Goal: Task Accomplishment & Management: Manage account settings

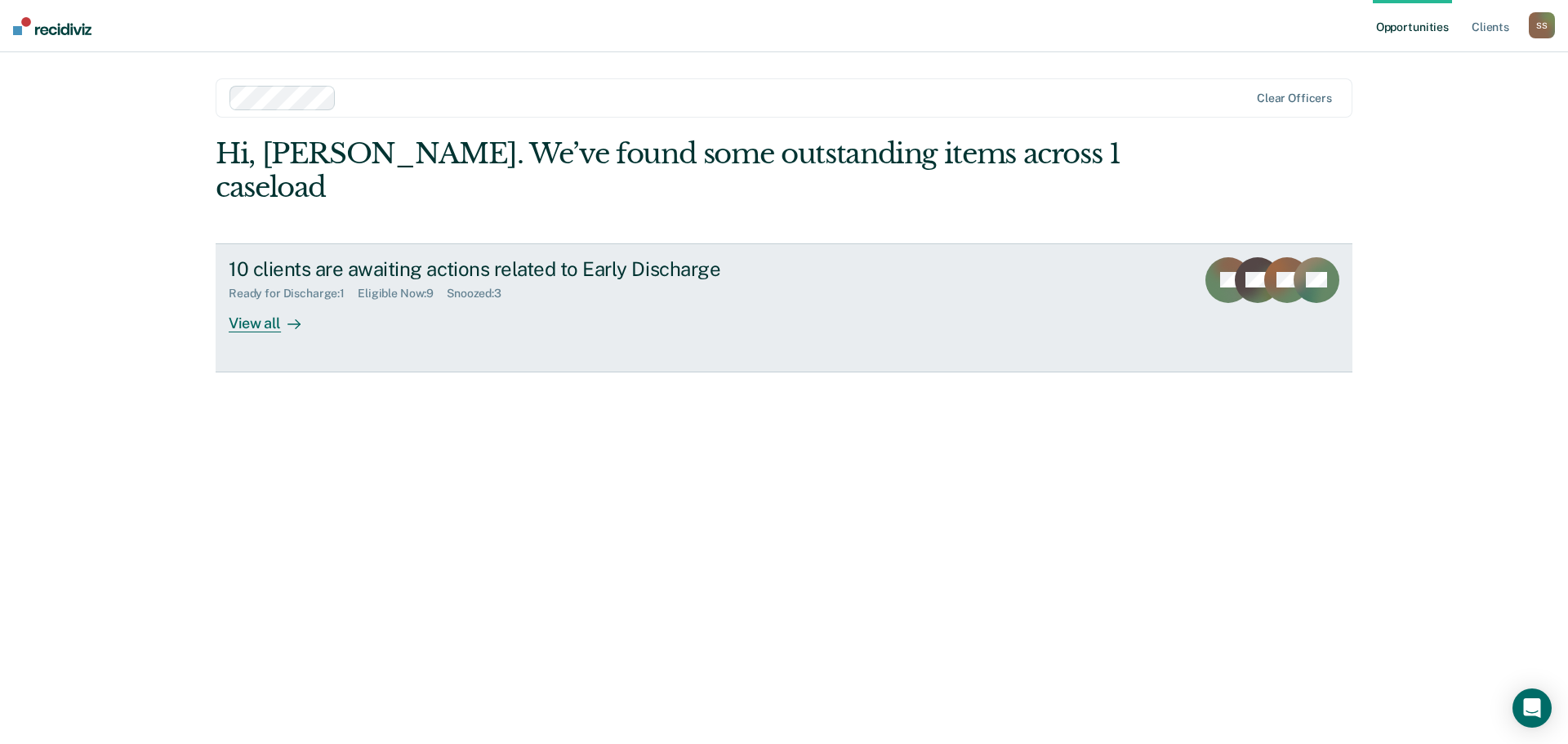
click at [271, 301] on div "View all" at bounding box center [274, 316] width 92 height 31
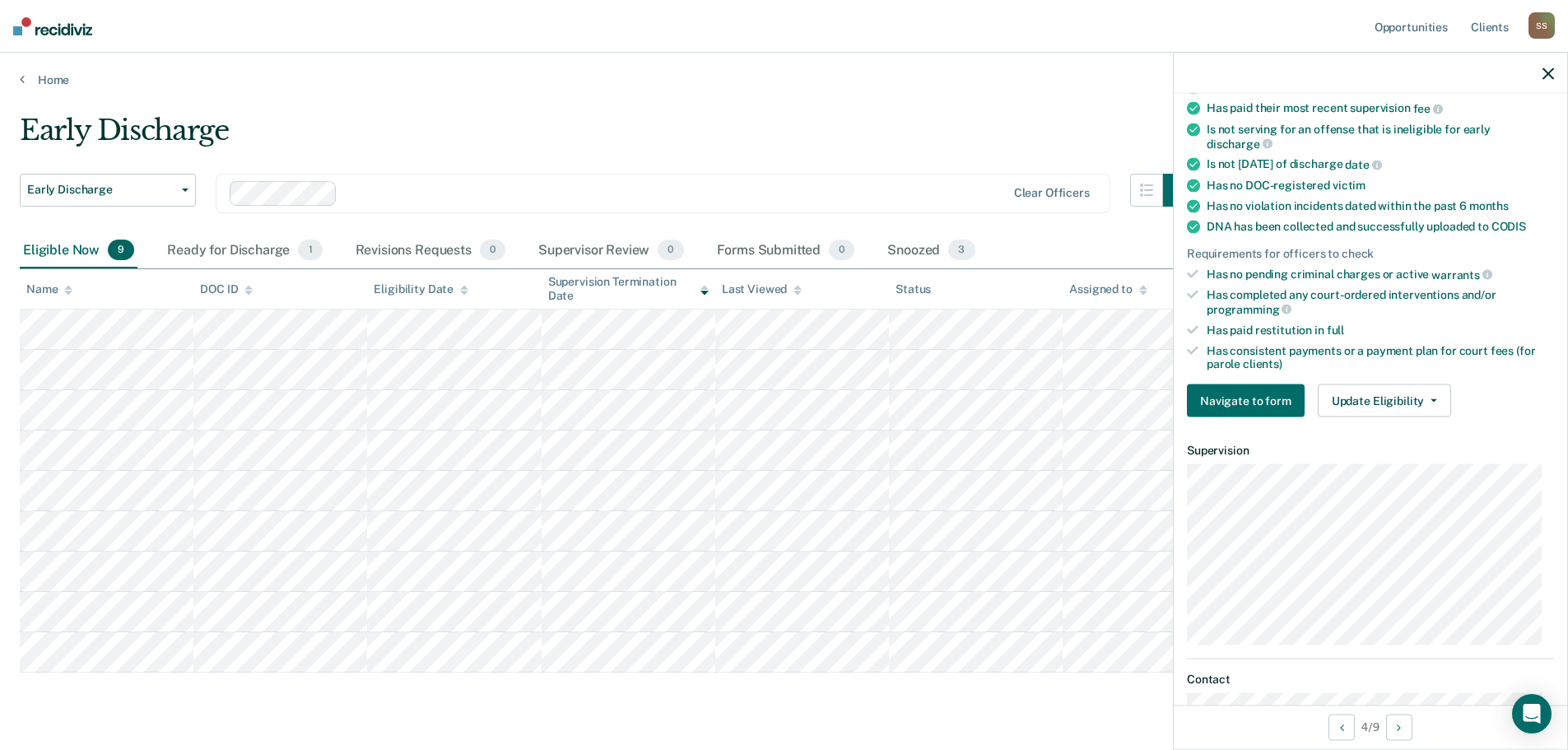
scroll to position [329, 0]
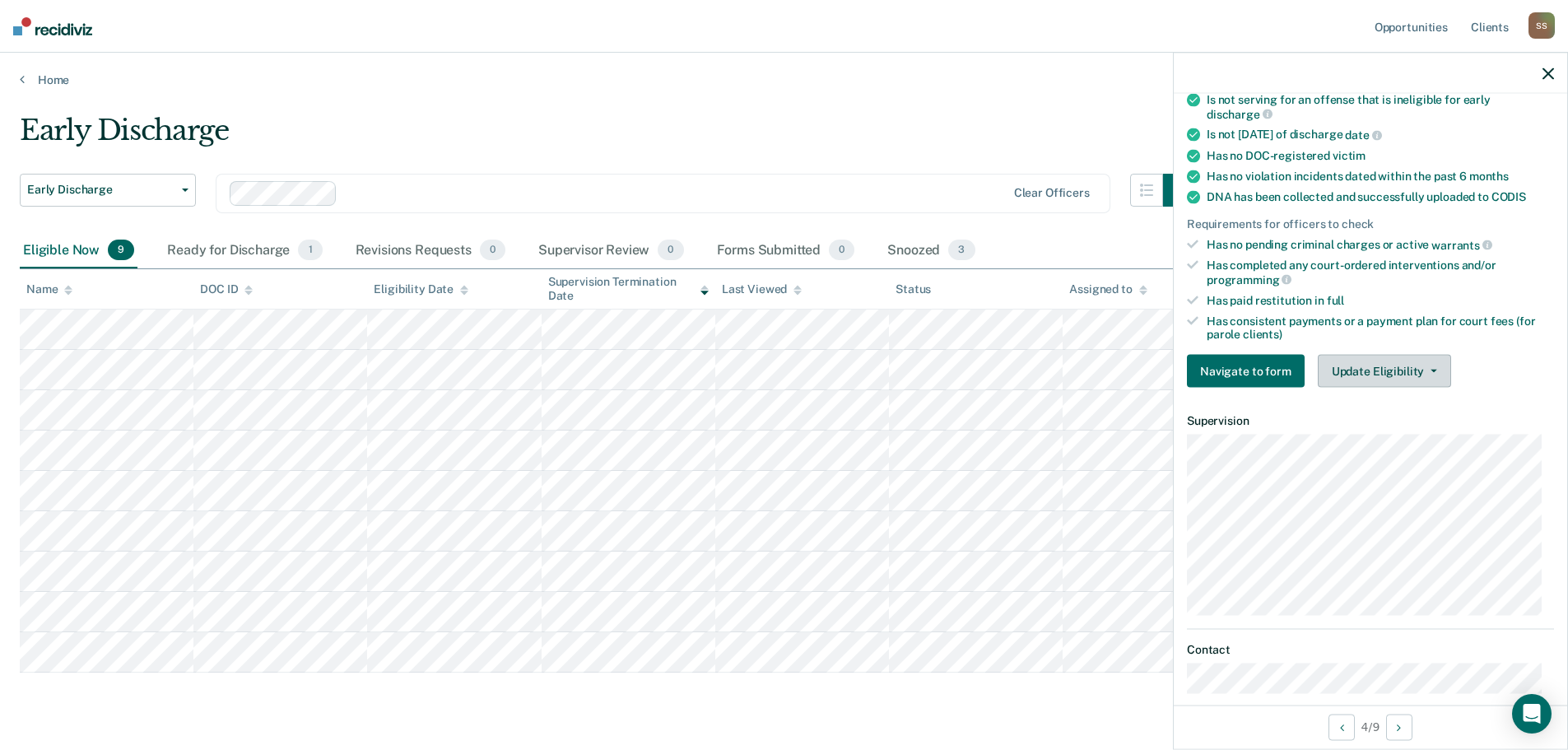
click at [1429, 366] on button "Update Eligibility" at bounding box center [1384, 370] width 133 height 33
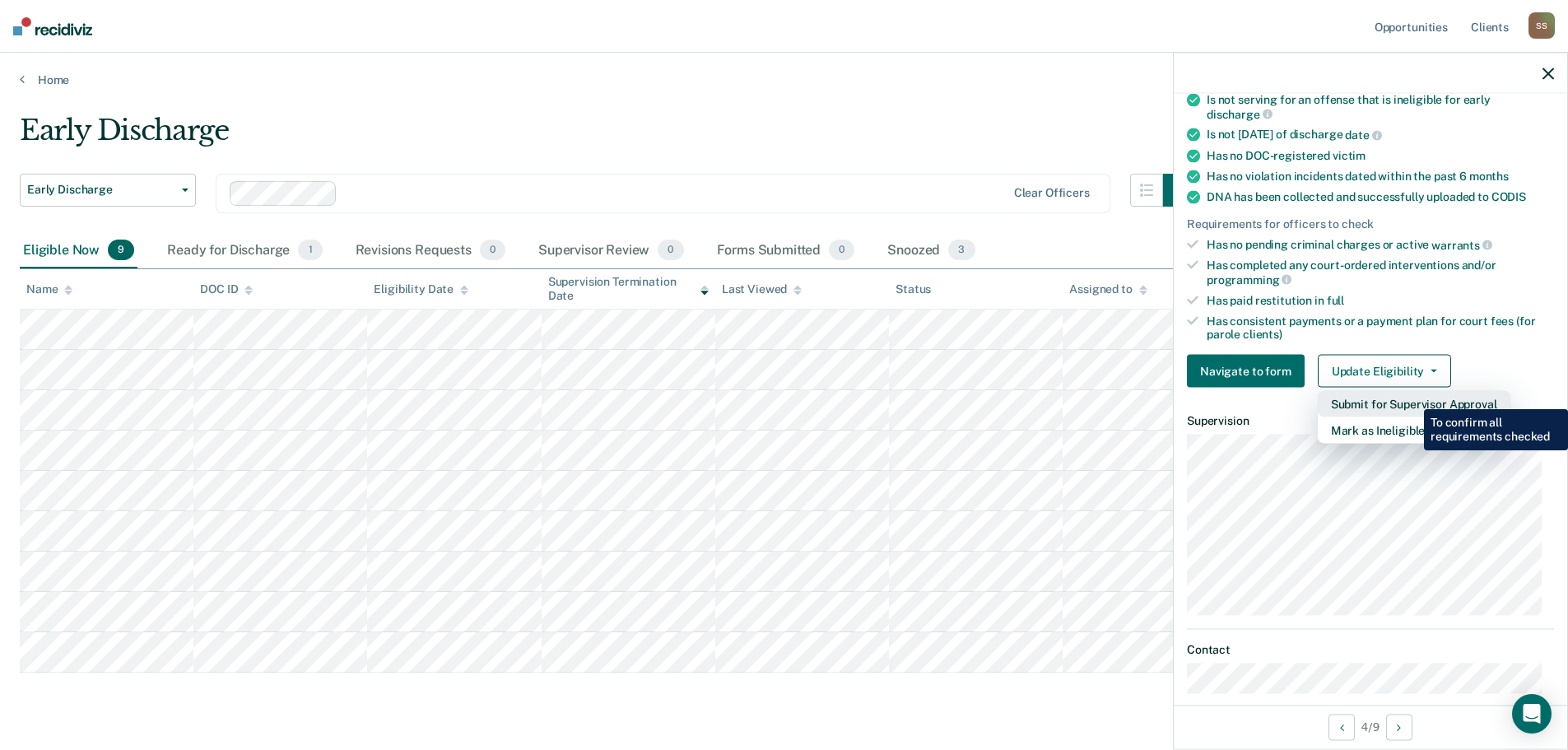
click at [1412, 396] on button "Submit for Supervisor Approval" at bounding box center [1414, 404] width 192 height 26
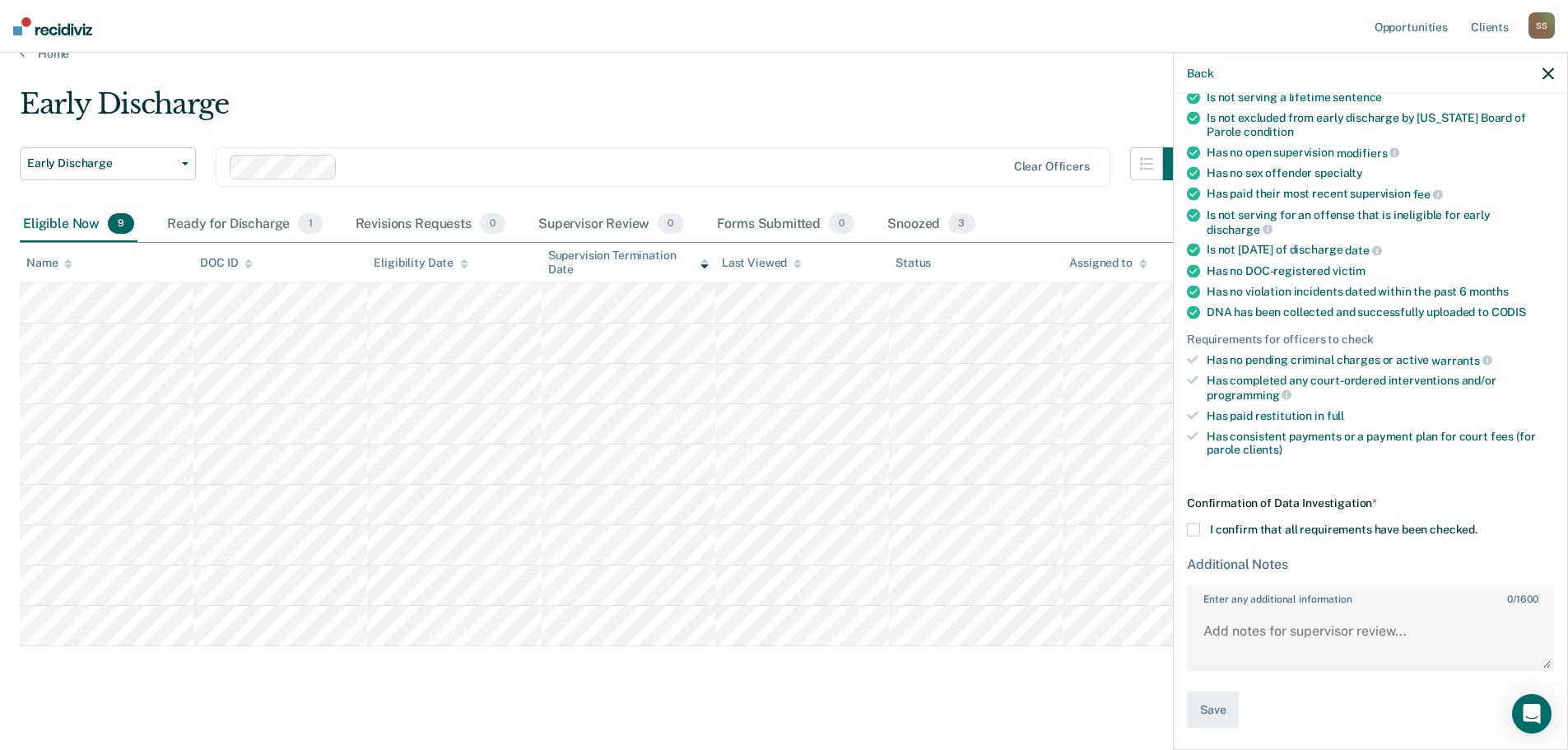
scroll to position [41, 0]
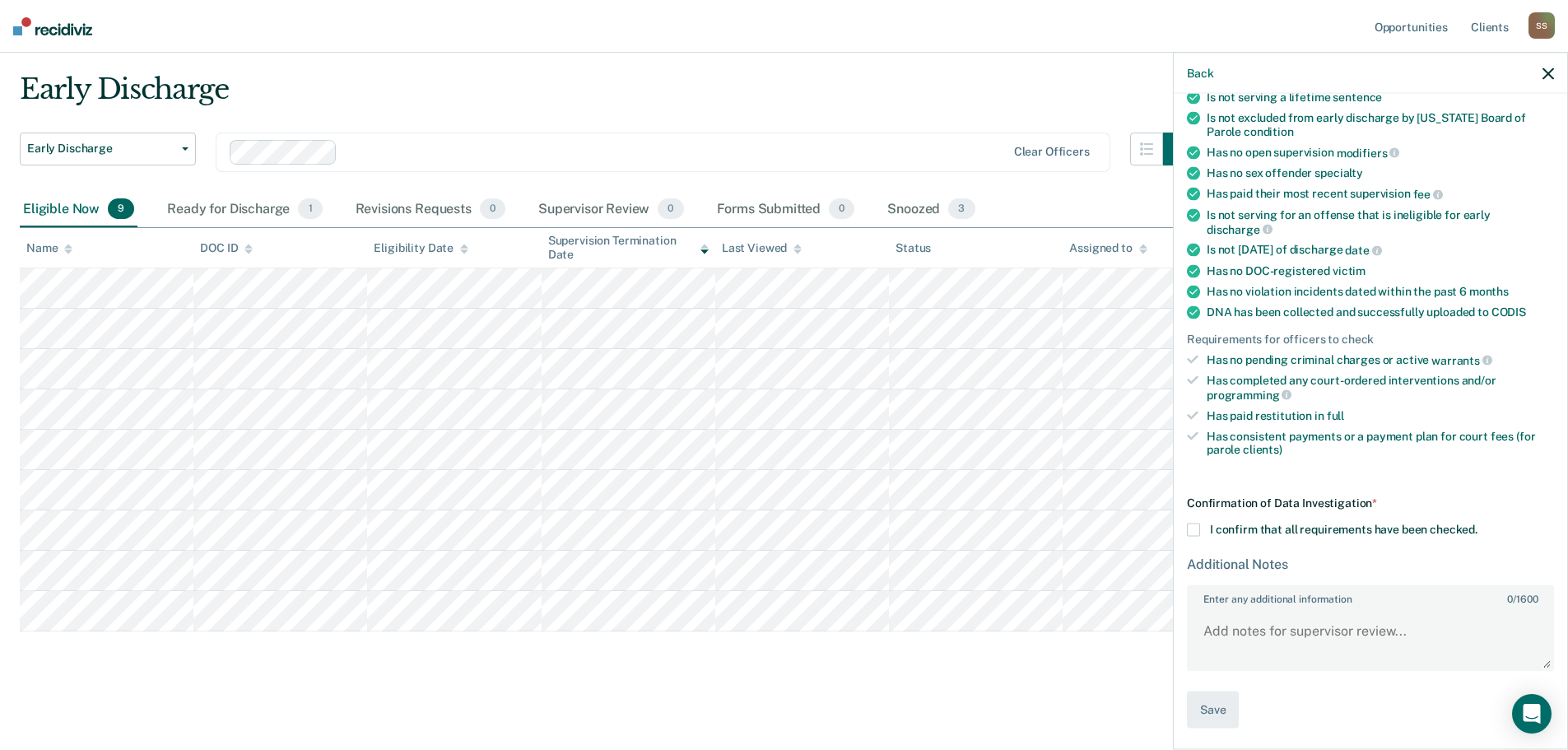
click at [1197, 523] on span at bounding box center [1194, 529] width 13 height 13
click at [1477, 522] on input "I confirm that all requirements have been checked." at bounding box center [1477, 522] width 0 height 0
click at [1233, 631] on textarea "Enter any additional information 0 / 1600" at bounding box center [1371, 638] width 364 height 61
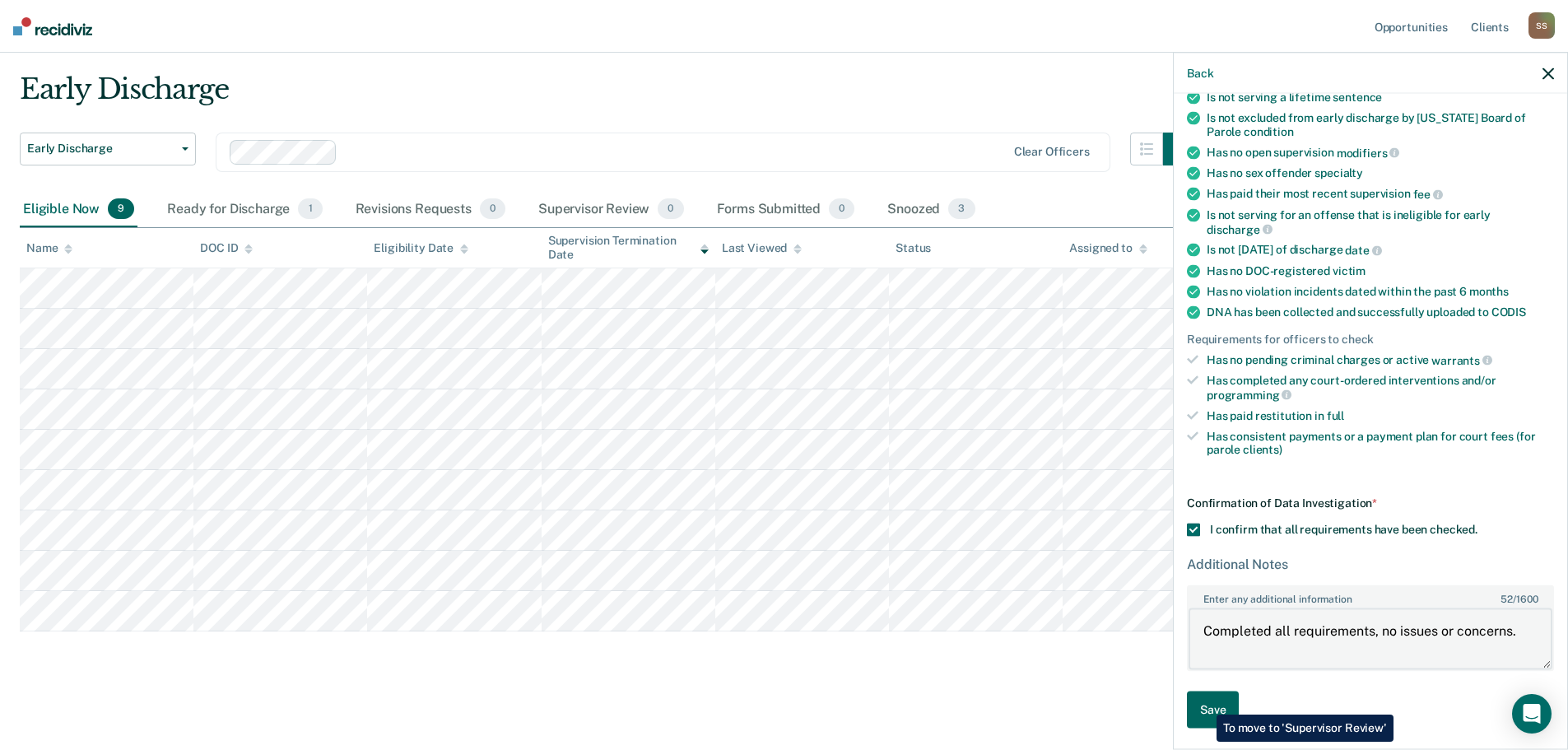
type textarea "Completed all requirements, no issues or concerns."
drag, startPoint x: 1209, startPoint y: 701, endPoint x: 1437, endPoint y: 690, distance: 228.3
click at [1437, 690] on div "Confirmation of Data Investigation * I confirm that all requirements have been …" at bounding box center [1370, 612] width 367 height 232
click at [1208, 701] on button "Save" at bounding box center [1213, 709] width 52 height 37
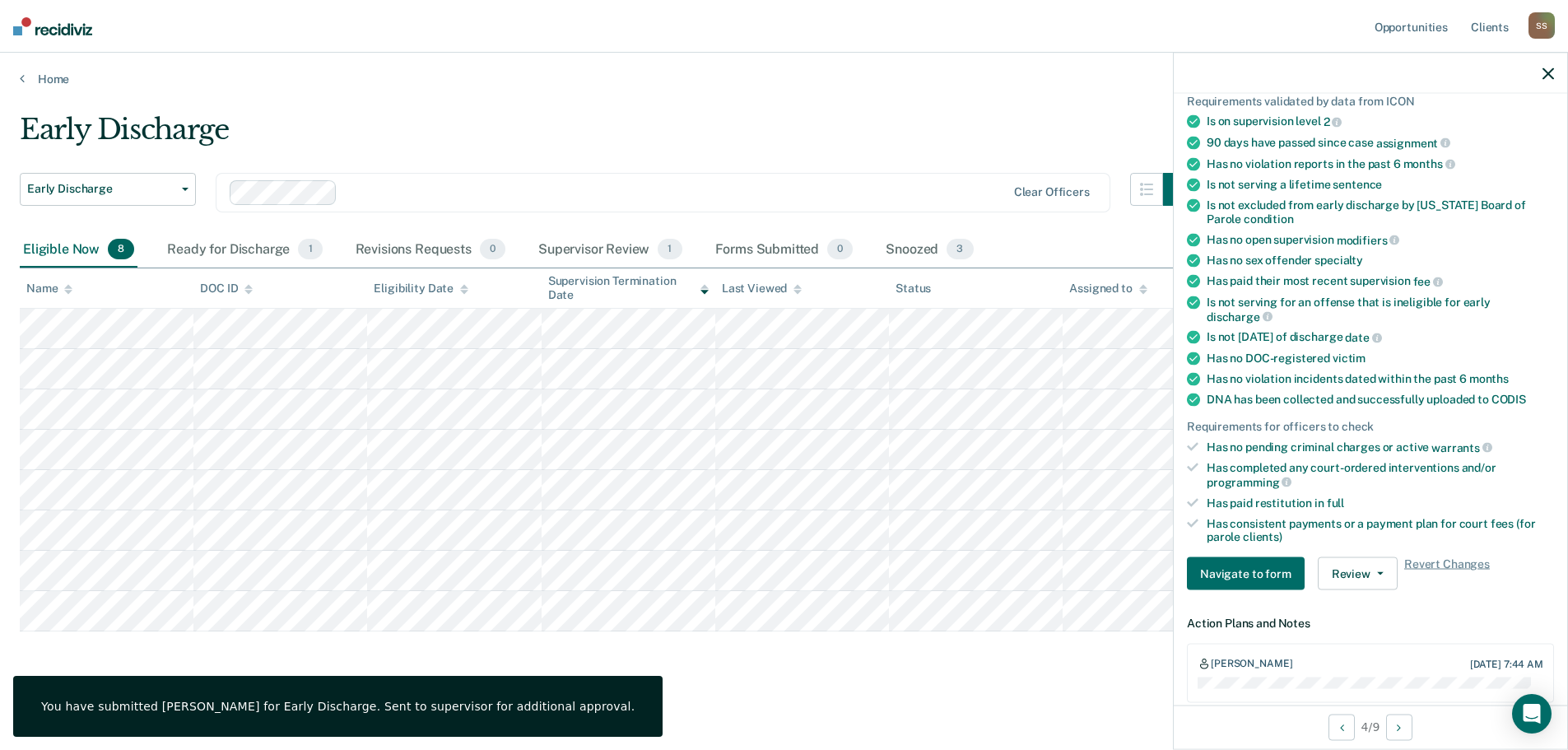
scroll to position [0, 0]
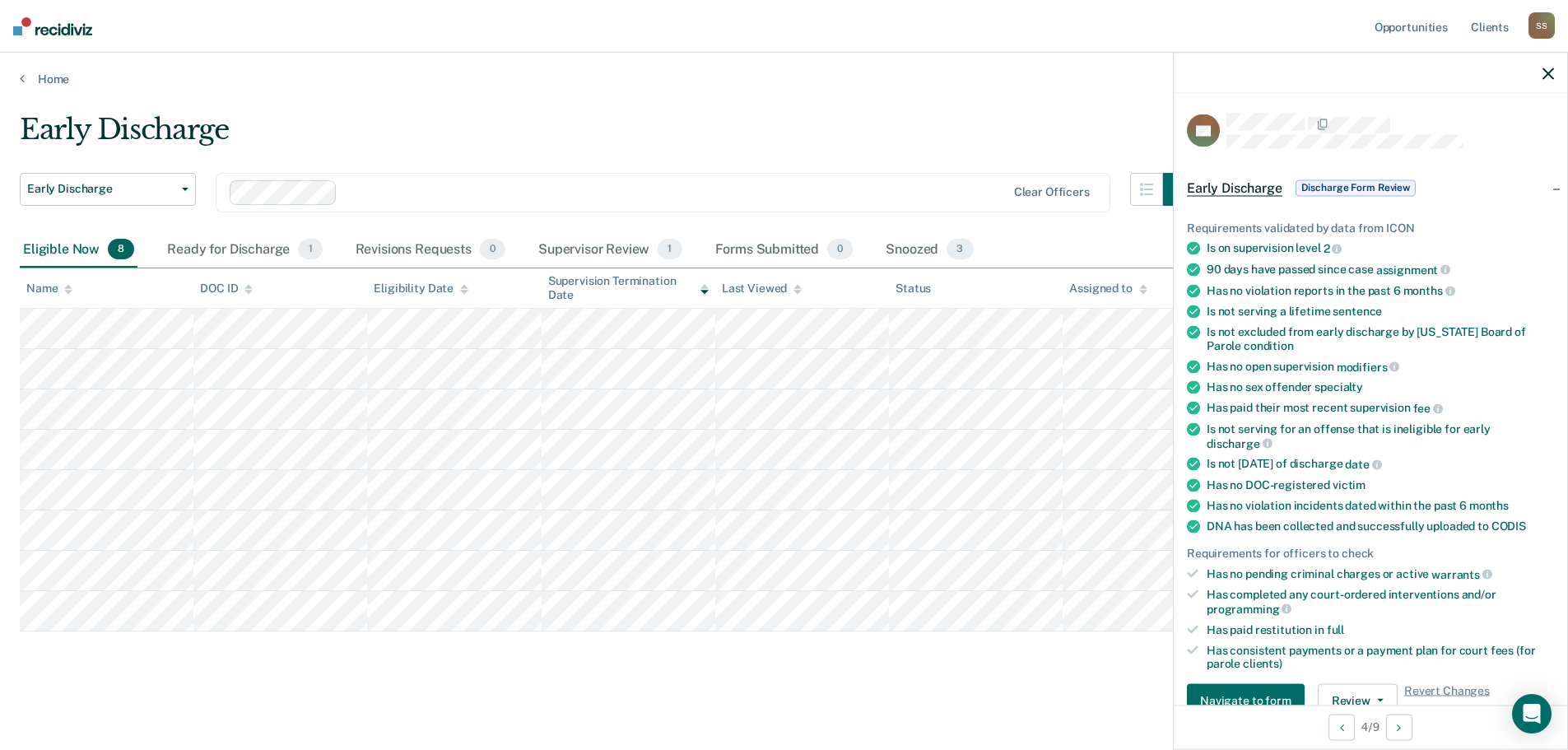
click at [1545, 79] on icon "button" at bounding box center [1548, 73] width 11 height 11
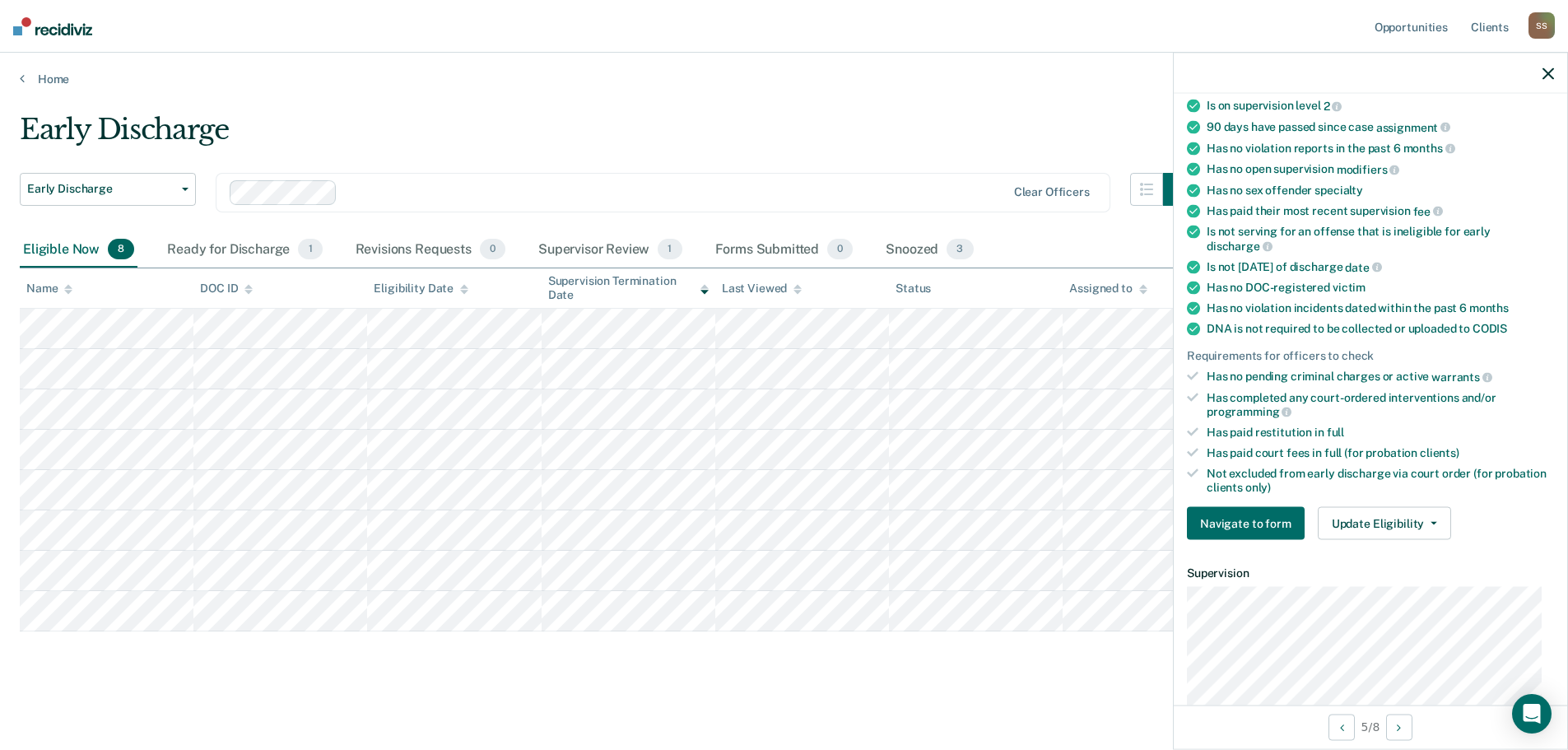
scroll to position [390, 0]
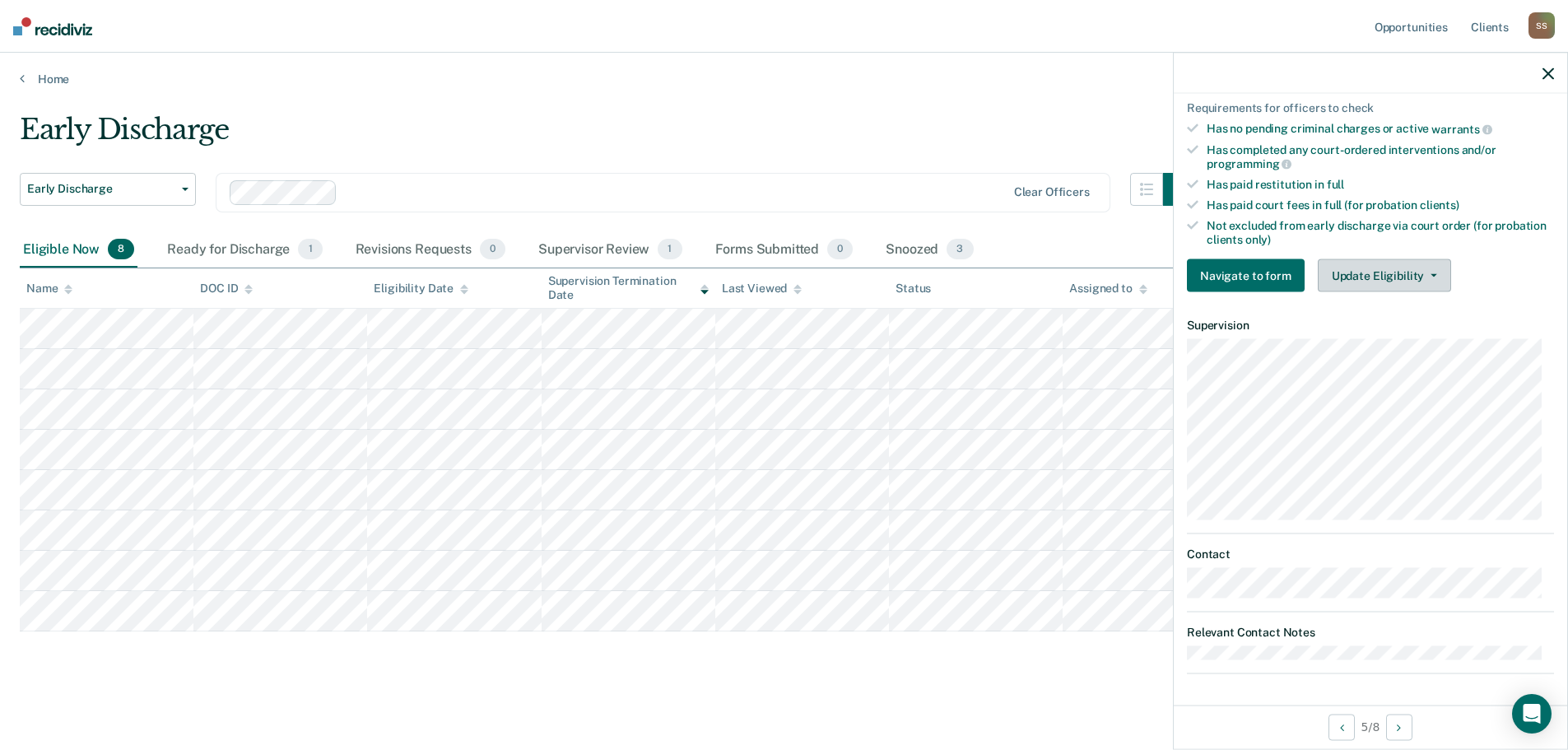
click at [1422, 279] on button "Update Eligibility" at bounding box center [1384, 275] width 133 height 33
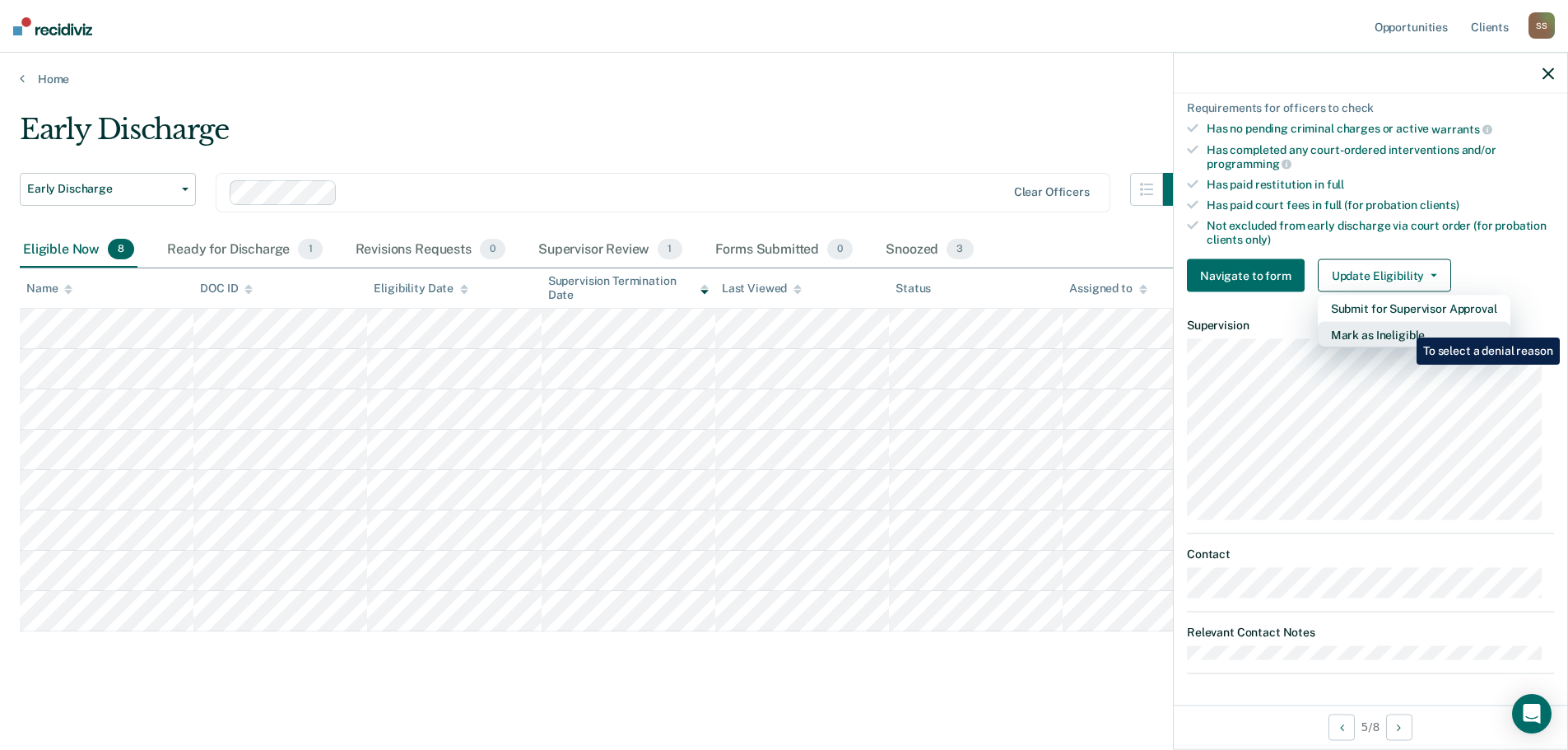
click at [1405, 325] on button "Mark as Ineligible" at bounding box center [1414, 335] width 192 height 26
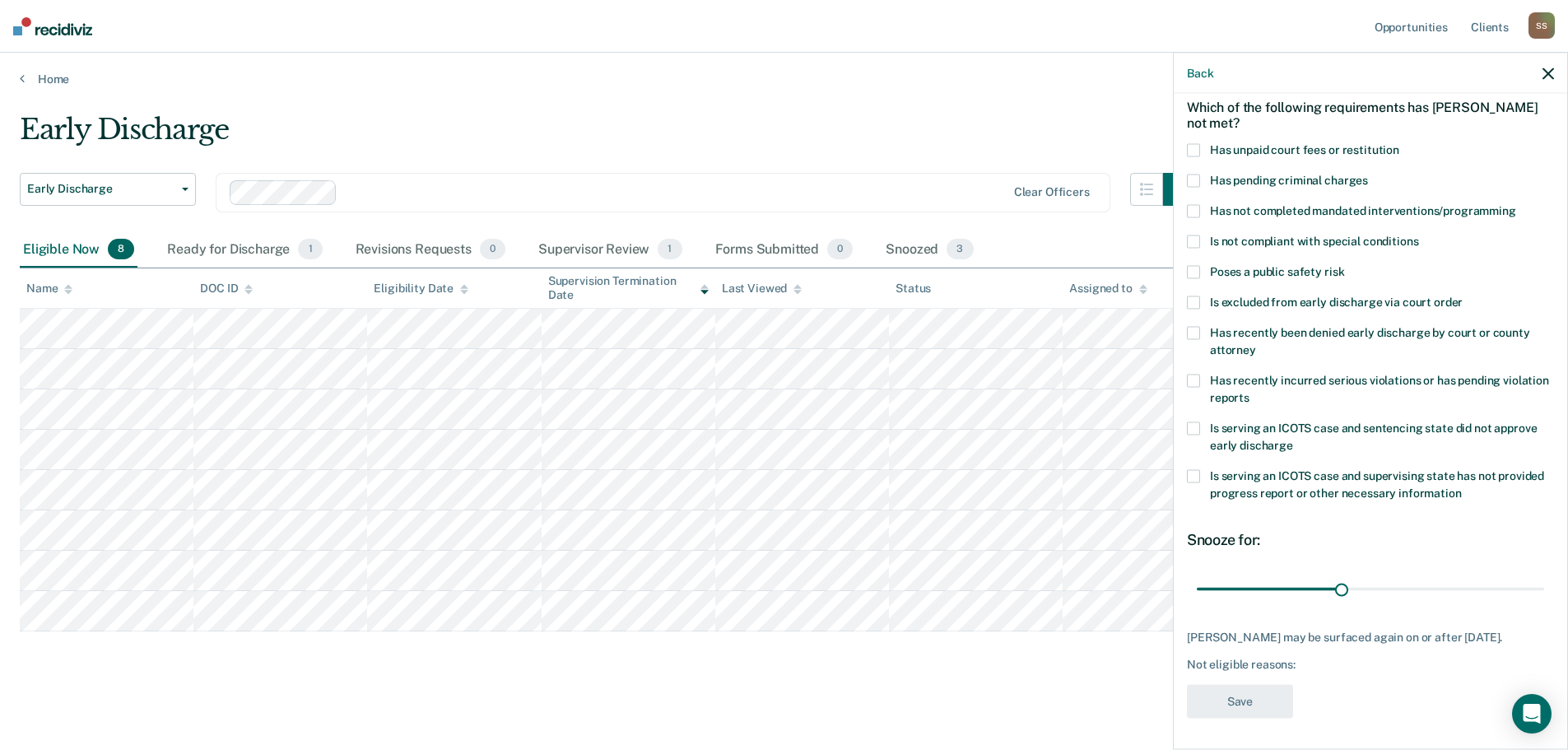
click at [1193, 148] on span at bounding box center [1194, 149] width 13 height 13
click at [1400, 143] on input "Has unpaid court fees or restitution" at bounding box center [1400, 143] width 0 height 0
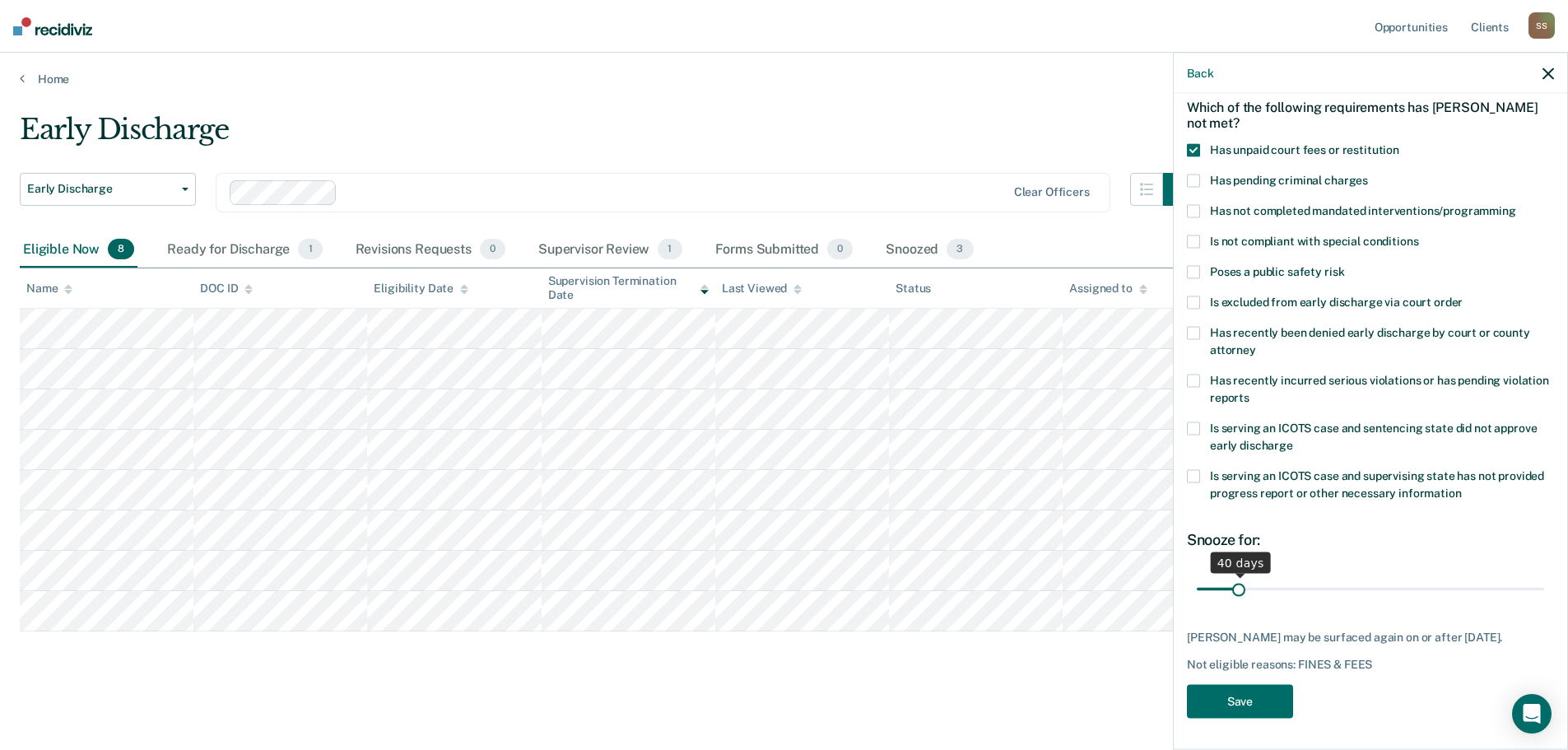
drag, startPoint x: 1230, startPoint y: 590, endPoint x: 1239, endPoint y: 589, distance: 9.1
type input "40"
click at [1239, 589] on input "range" at bounding box center [1371, 589] width 347 height 29
click at [1239, 700] on button "Save" at bounding box center [1240, 701] width 106 height 34
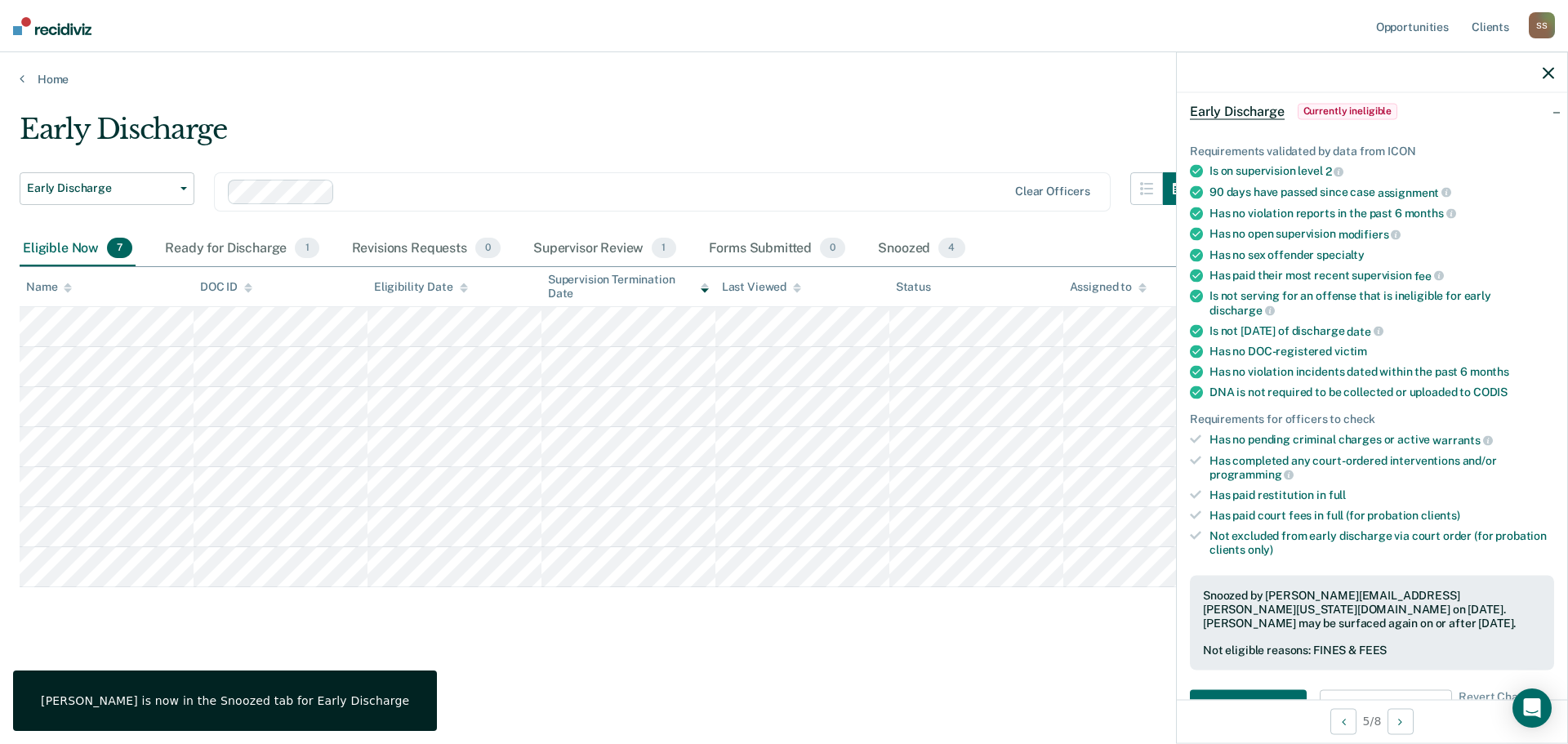
click at [1548, 72] on icon "button" at bounding box center [1548, 72] width 11 height 11
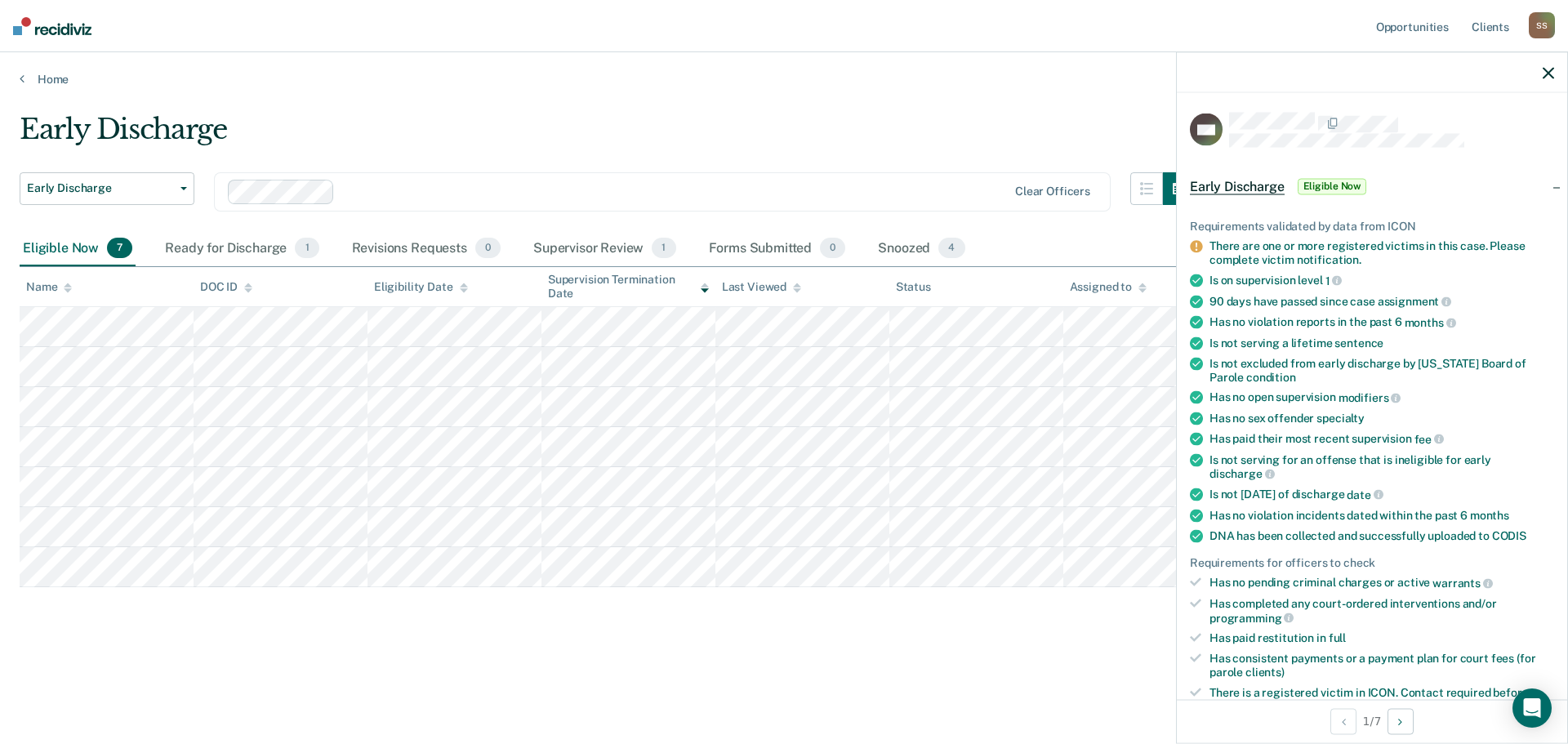
click at [1201, 243] on icon at bounding box center [1195, 246] width 12 height 12
click at [1197, 244] on icon at bounding box center [1195, 246] width 12 height 12
click at [1195, 244] on icon at bounding box center [1195, 246] width 12 height 12
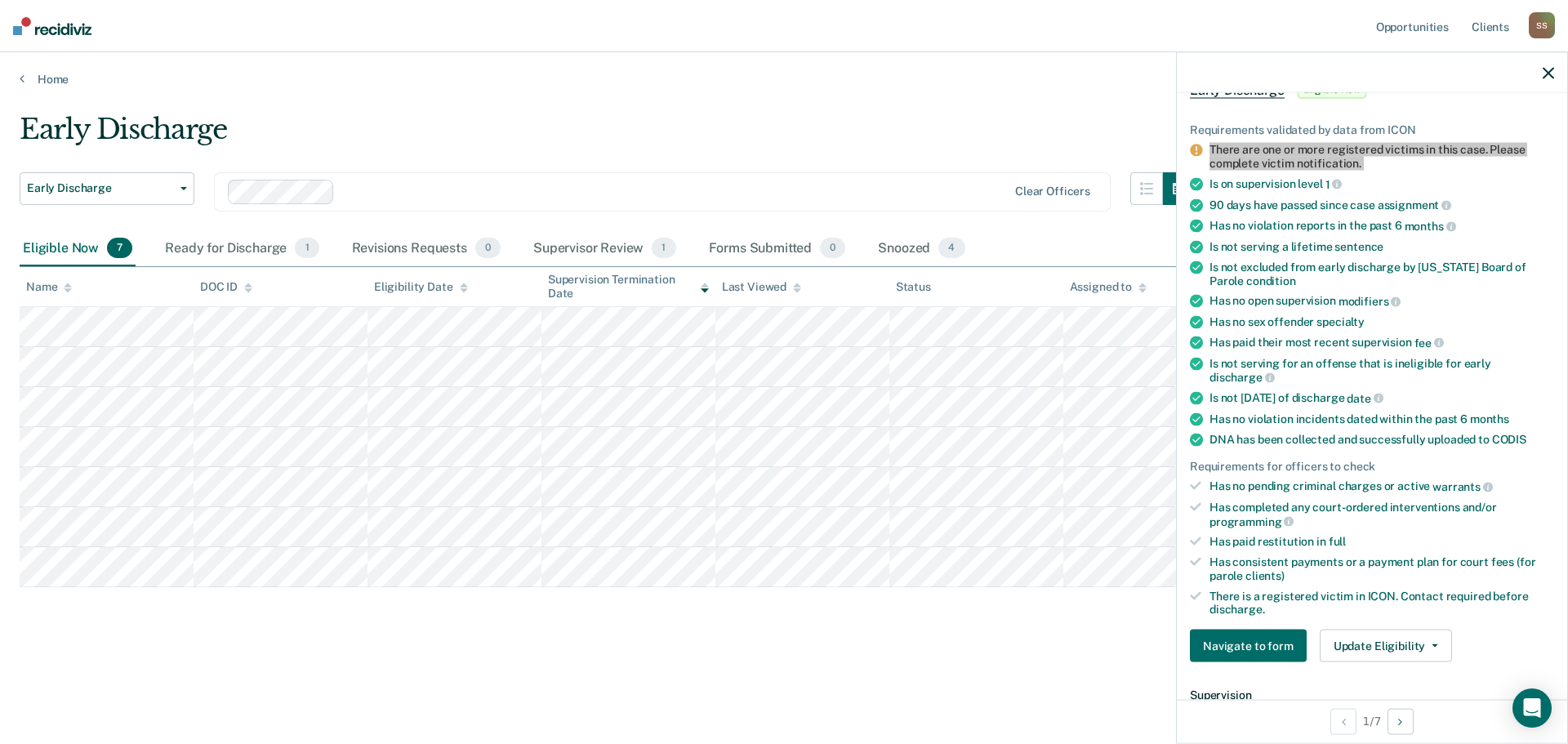
scroll to position [245, 0]
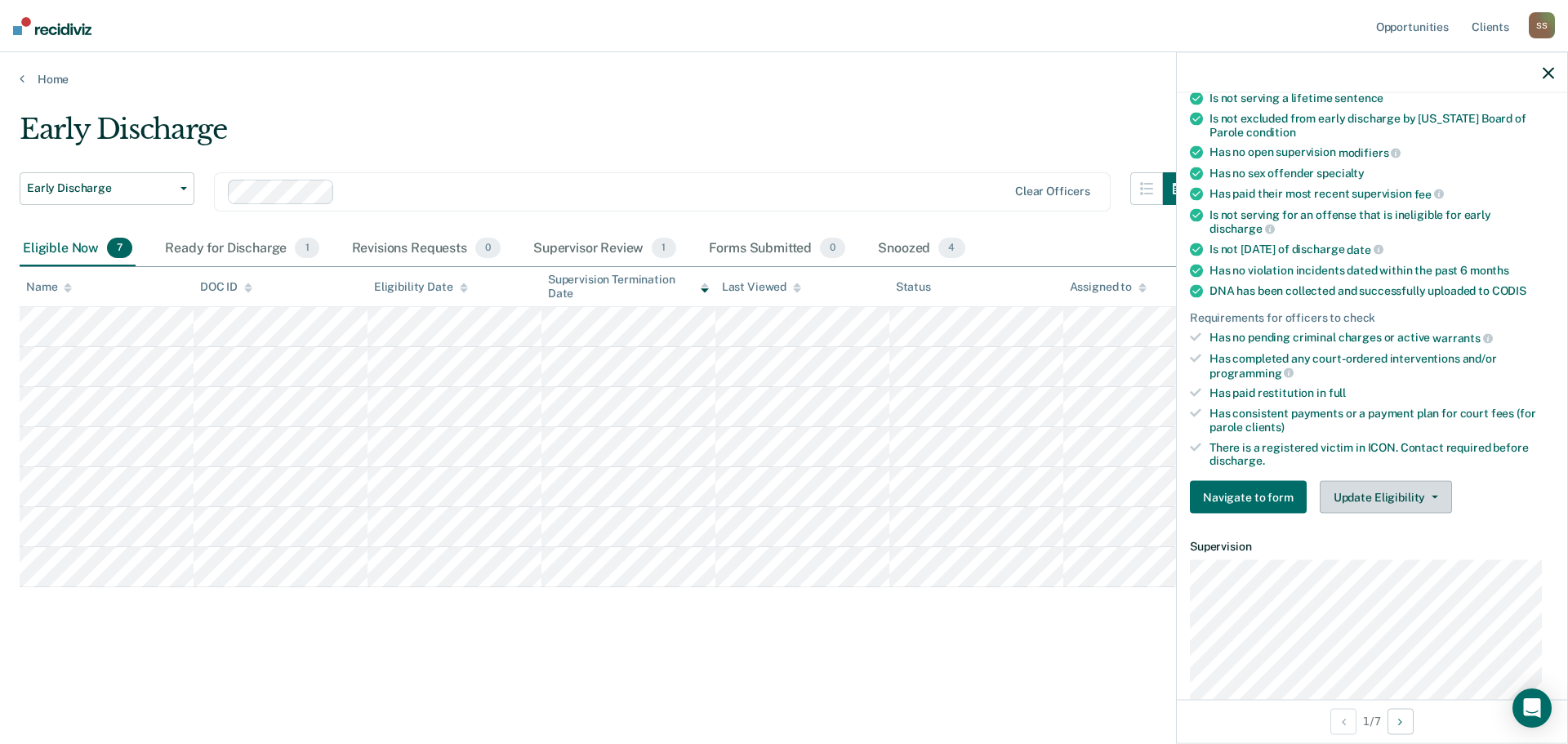
click at [1399, 489] on button "Update Eligibility" at bounding box center [1385, 497] width 132 height 32
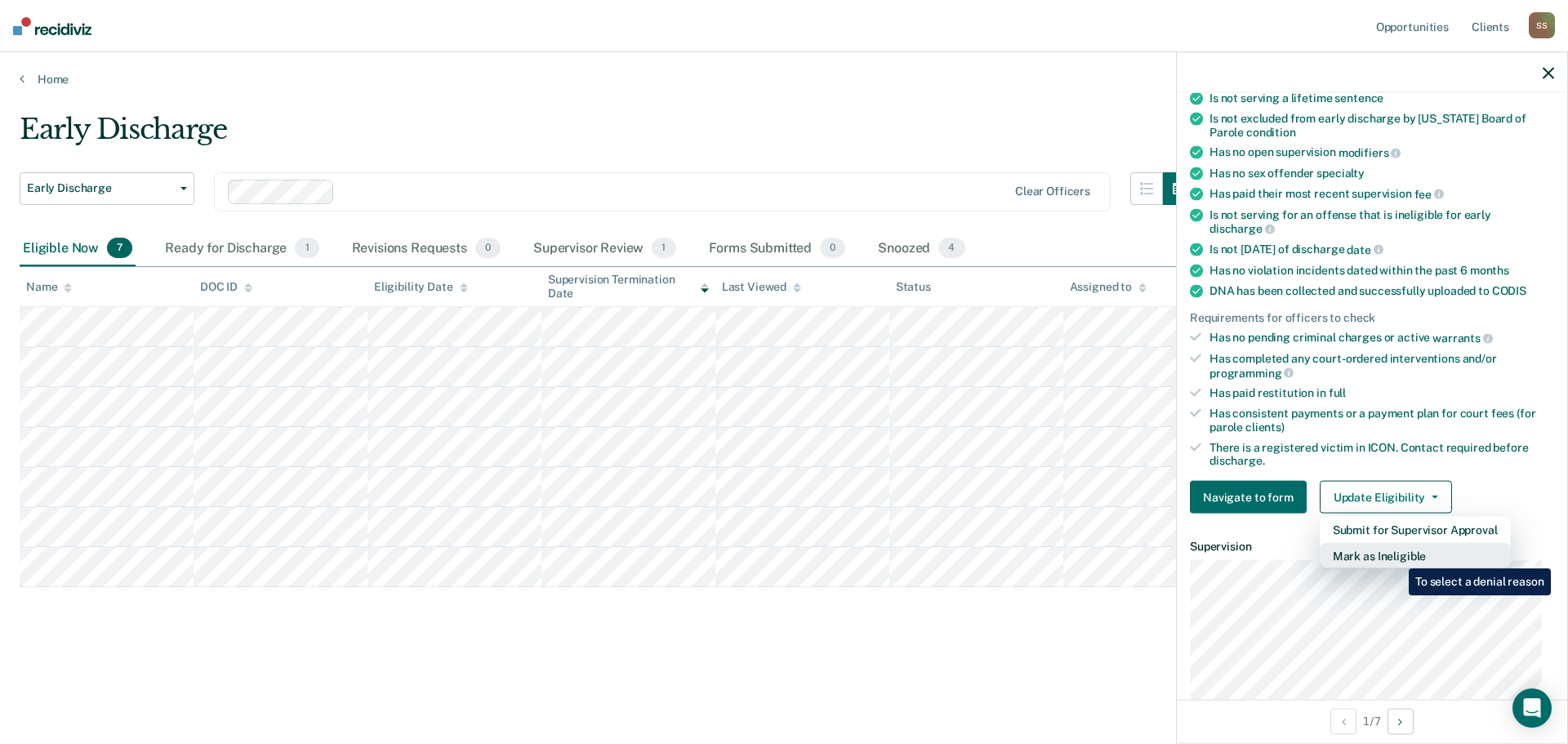
click at [1396, 557] on button "Mark as Ineligible" at bounding box center [1414, 556] width 191 height 26
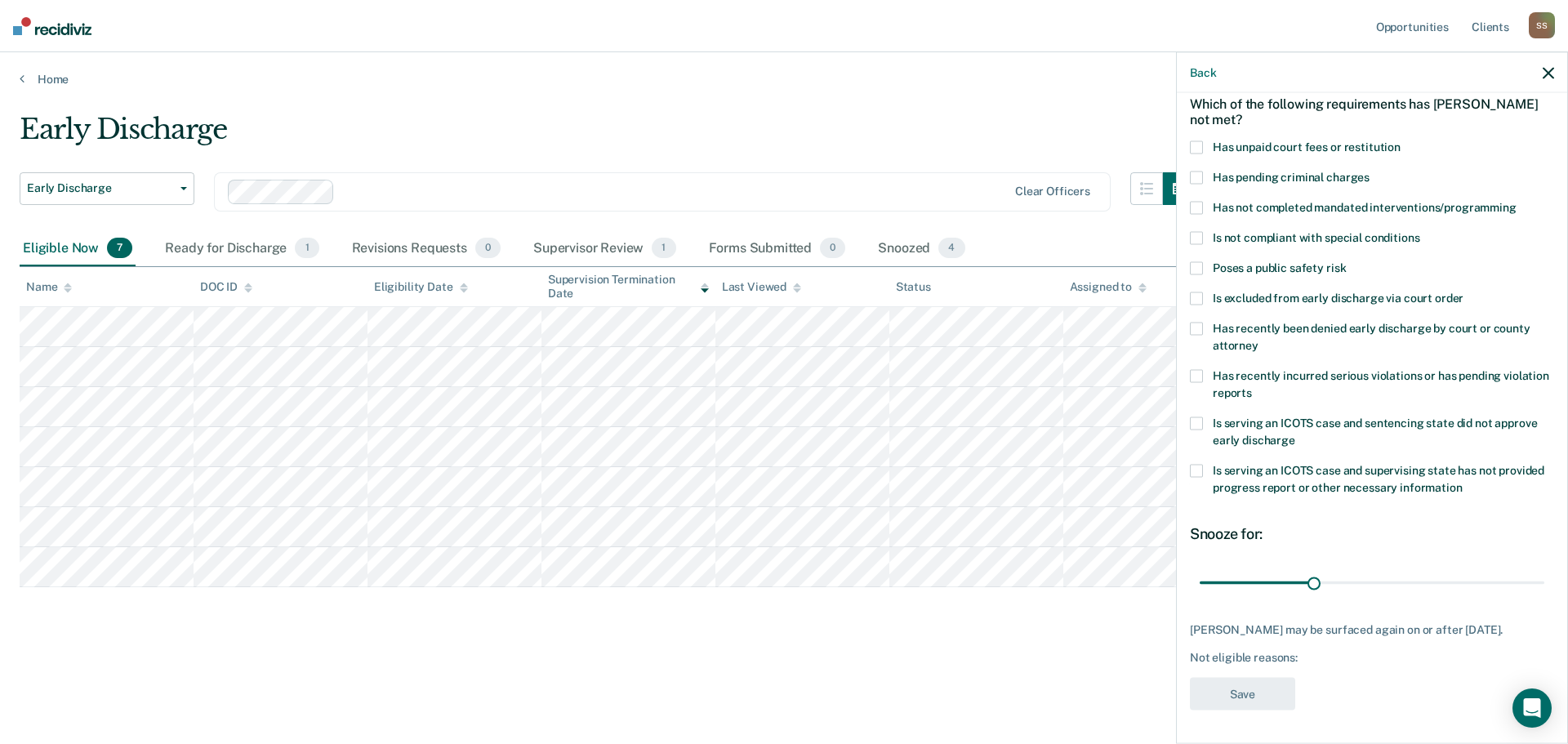
scroll to position [89, 0]
click at [1201, 261] on span at bounding box center [1196, 267] width 13 height 13
click at [1346, 261] on input "Poses a public safety risk" at bounding box center [1346, 261] width 0 height 0
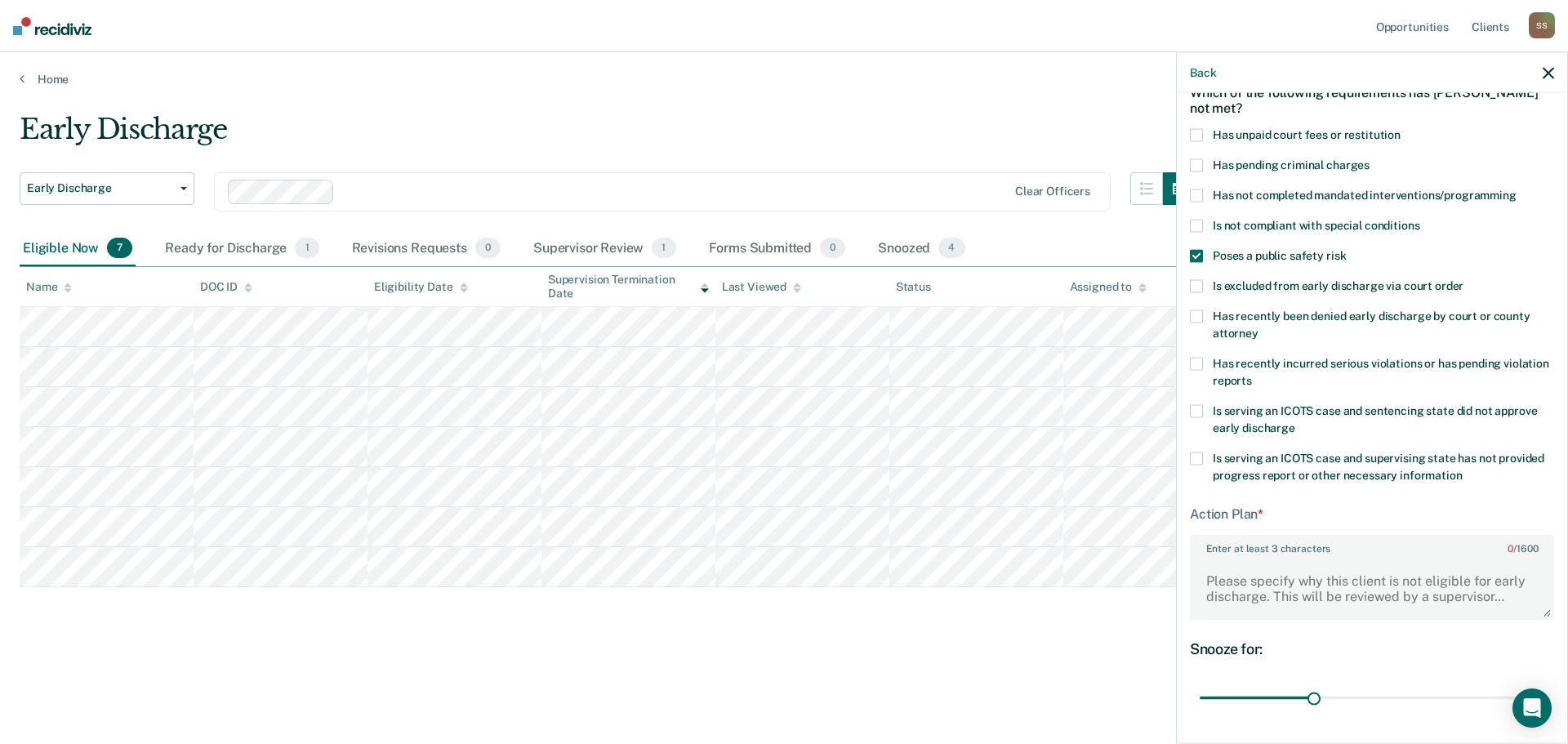
click at [1550, 68] on icon "button" at bounding box center [1548, 72] width 11 height 11
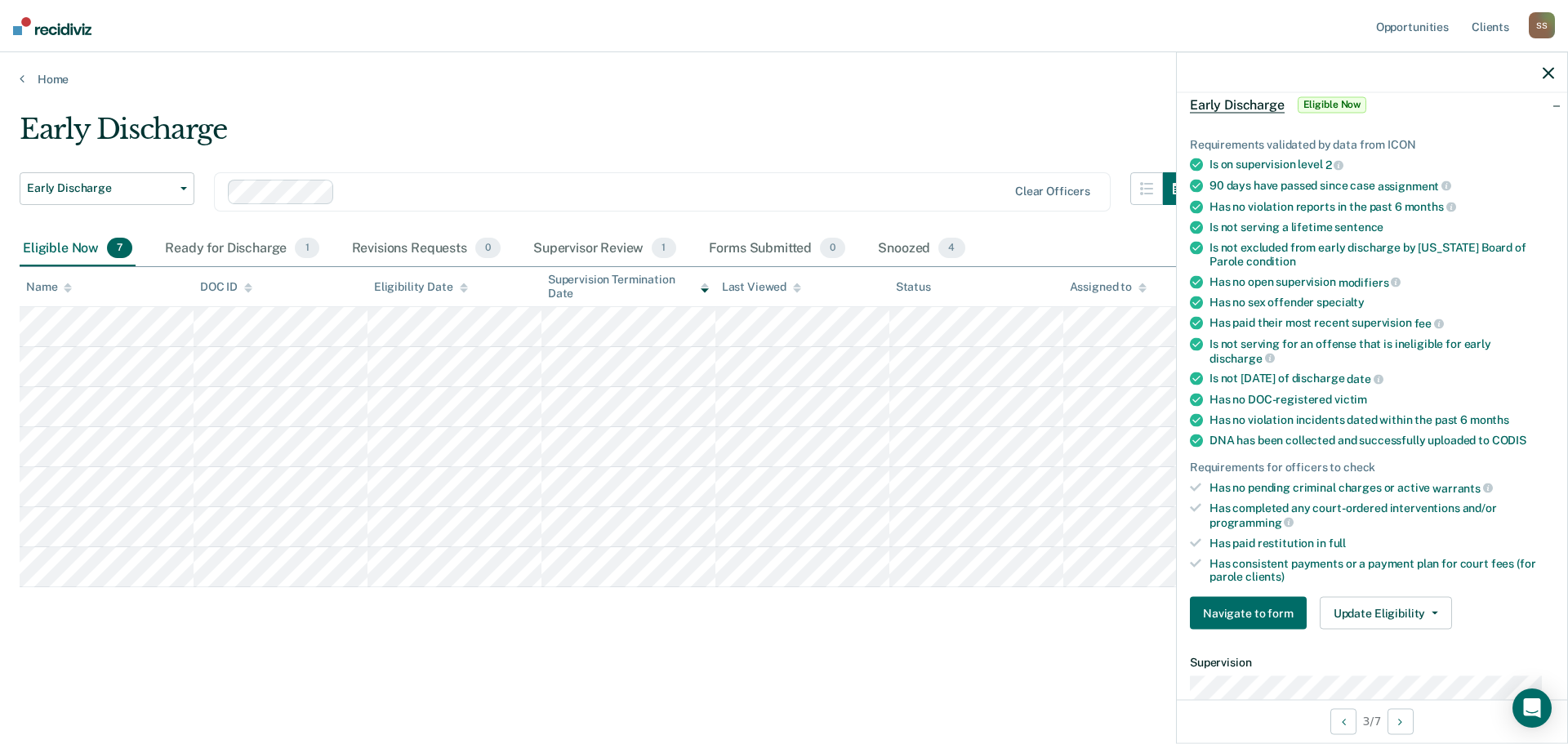
scroll to position [408, 0]
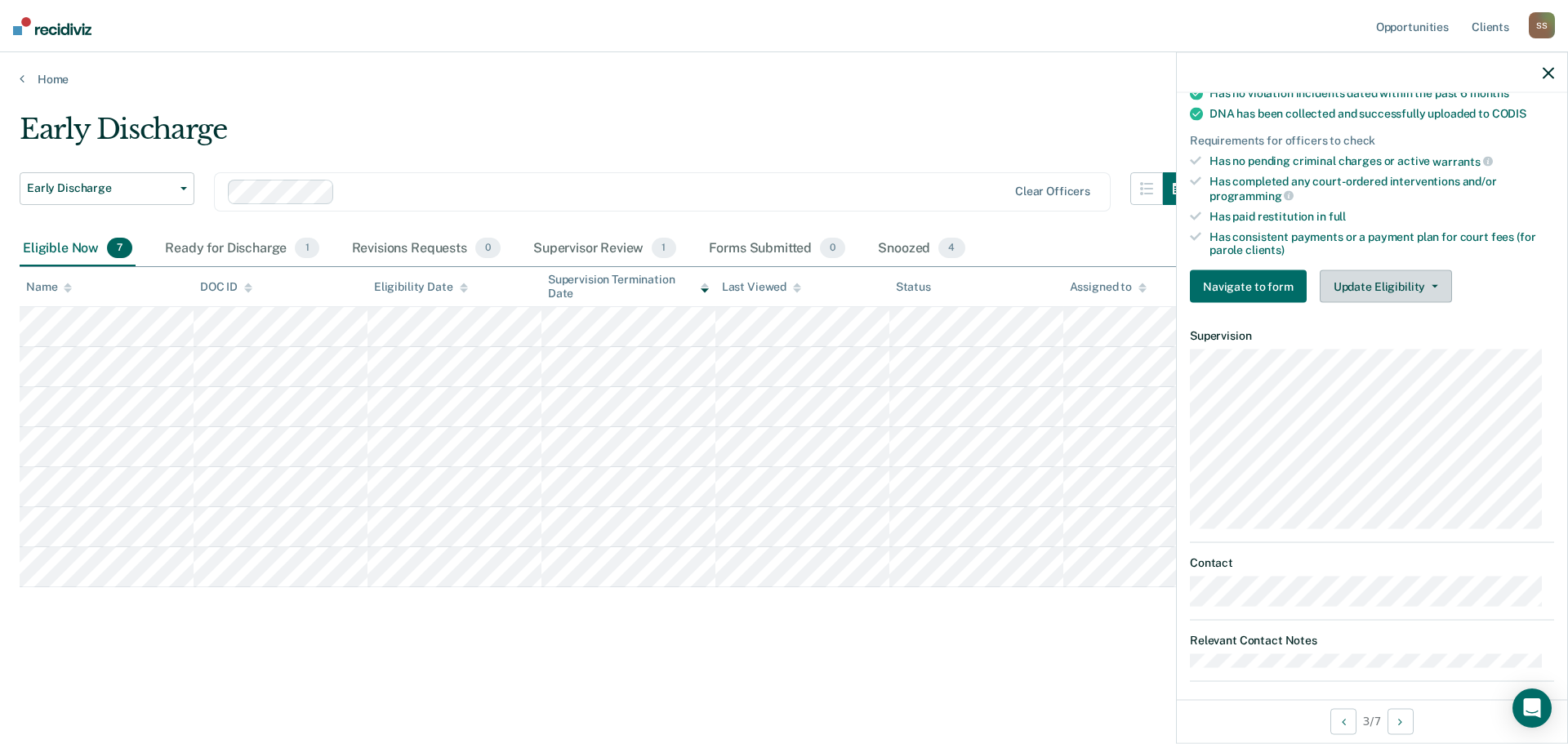
click at [1410, 288] on button "Update Eligibility" at bounding box center [1385, 286] width 132 height 32
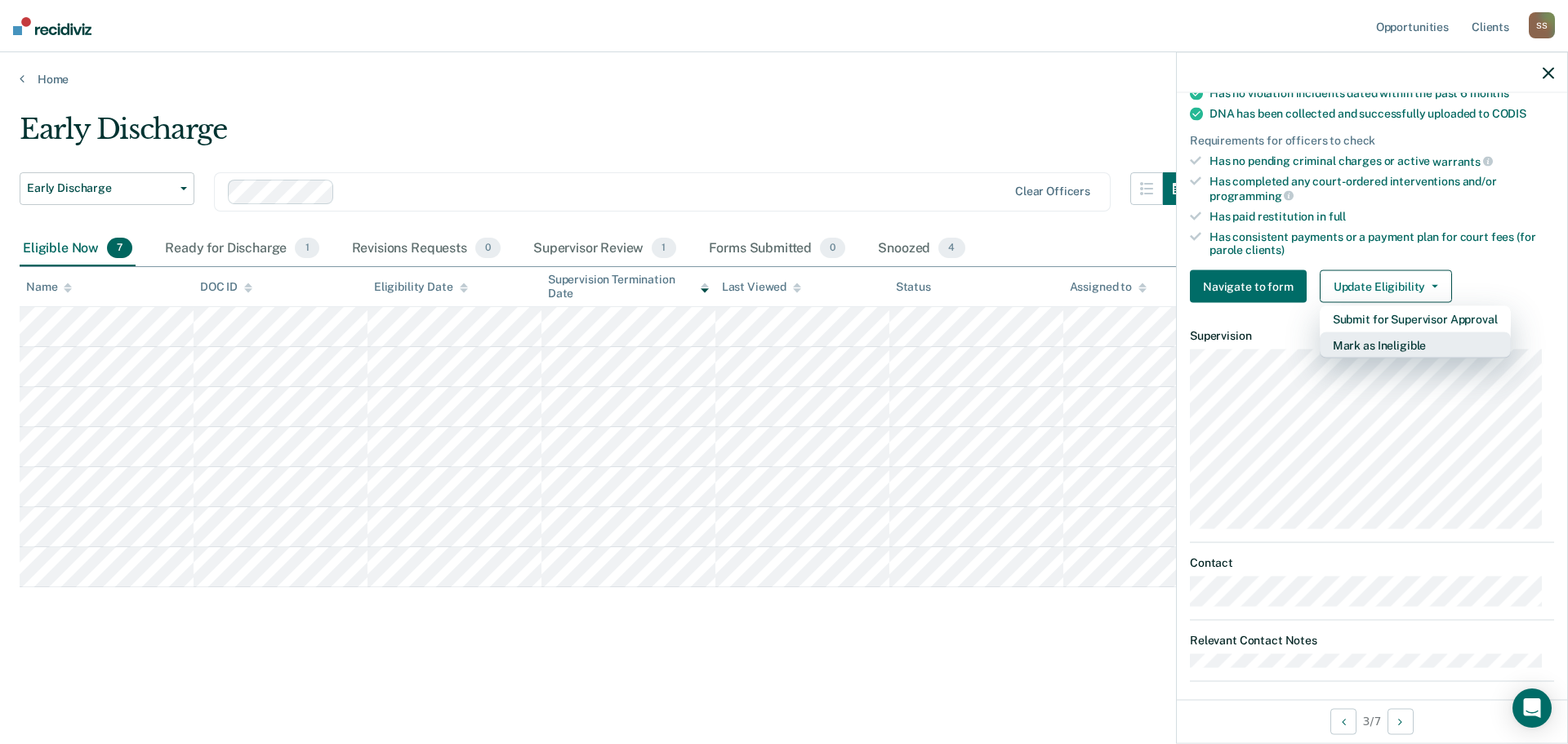
scroll to position [327, 0]
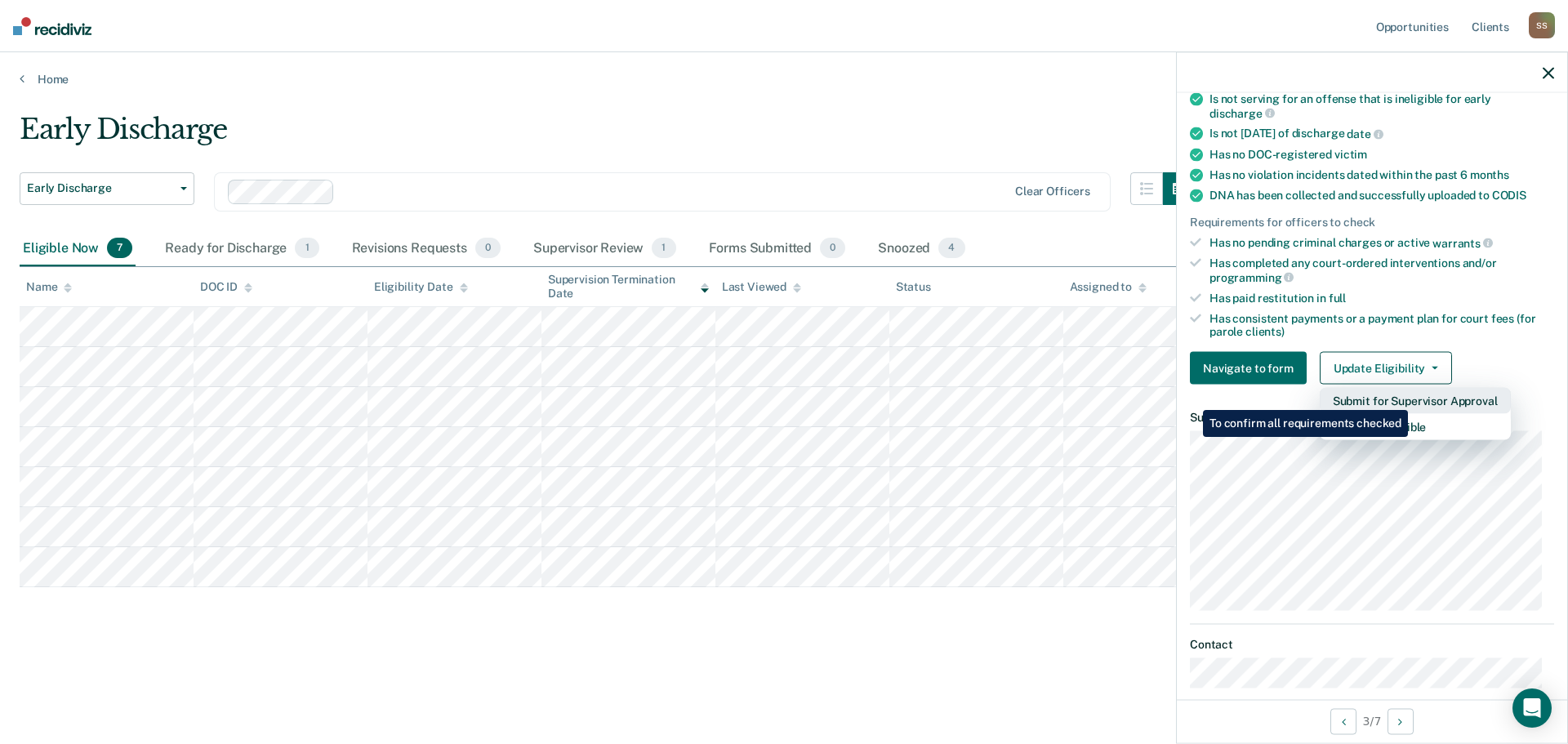
click at [1410, 398] on button "Submit for Supervisor Approval" at bounding box center [1414, 401] width 191 height 26
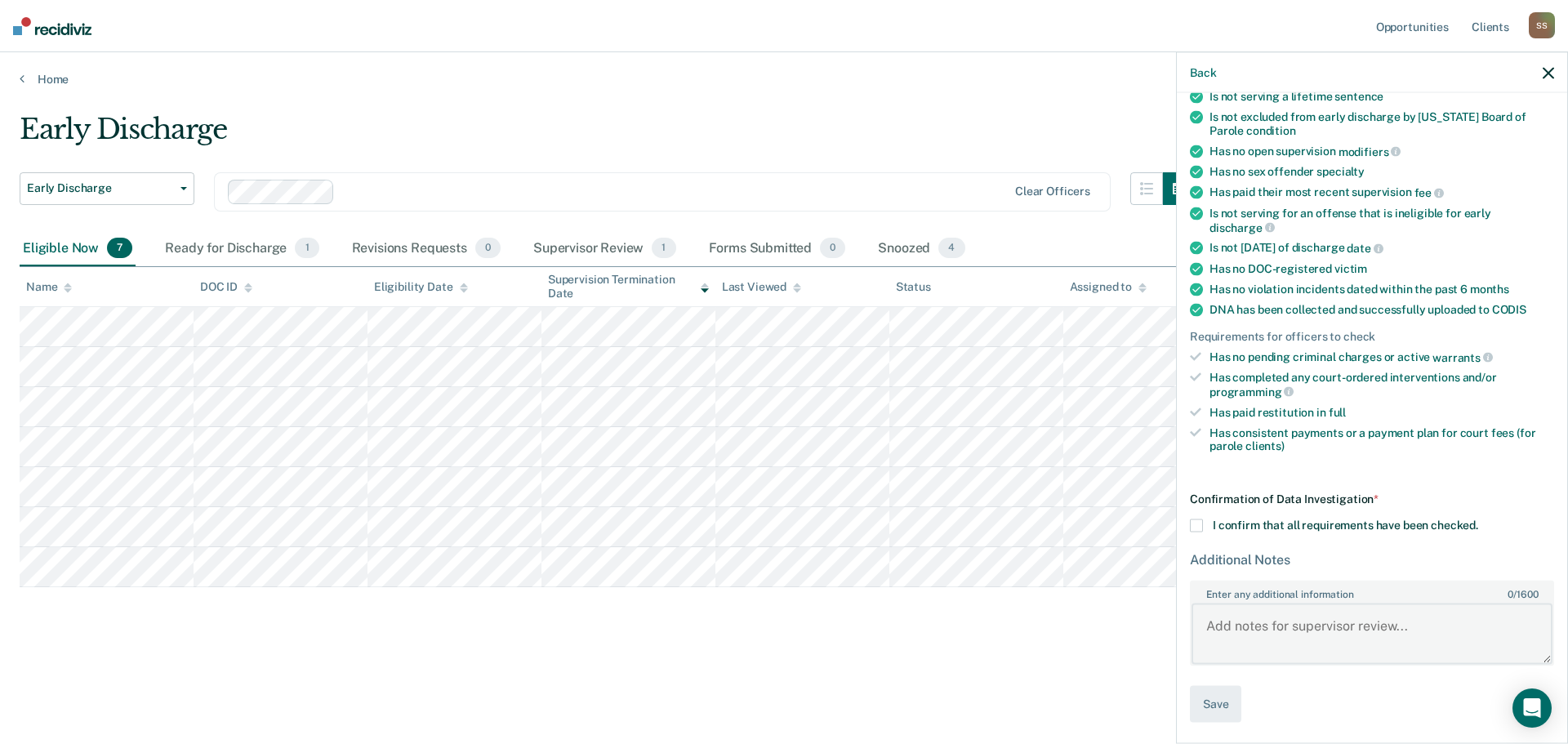
drag, startPoint x: 1313, startPoint y: 629, endPoint x: 1099, endPoint y: 604, distance: 215.5
click at [1313, 628] on textarea "Enter any additional information 0 / 1600" at bounding box center [1372, 633] width 361 height 60
type textarea "Completed all requirements, no issues or concerns"
click at [1368, 691] on div "Confirmation of Data Investigation * I confirm that all requirements have been …" at bounding box center [1371, 607] width 364 height 230
click at [1199, 521] on span at bounding box center [1196, 525] width 13 height 13
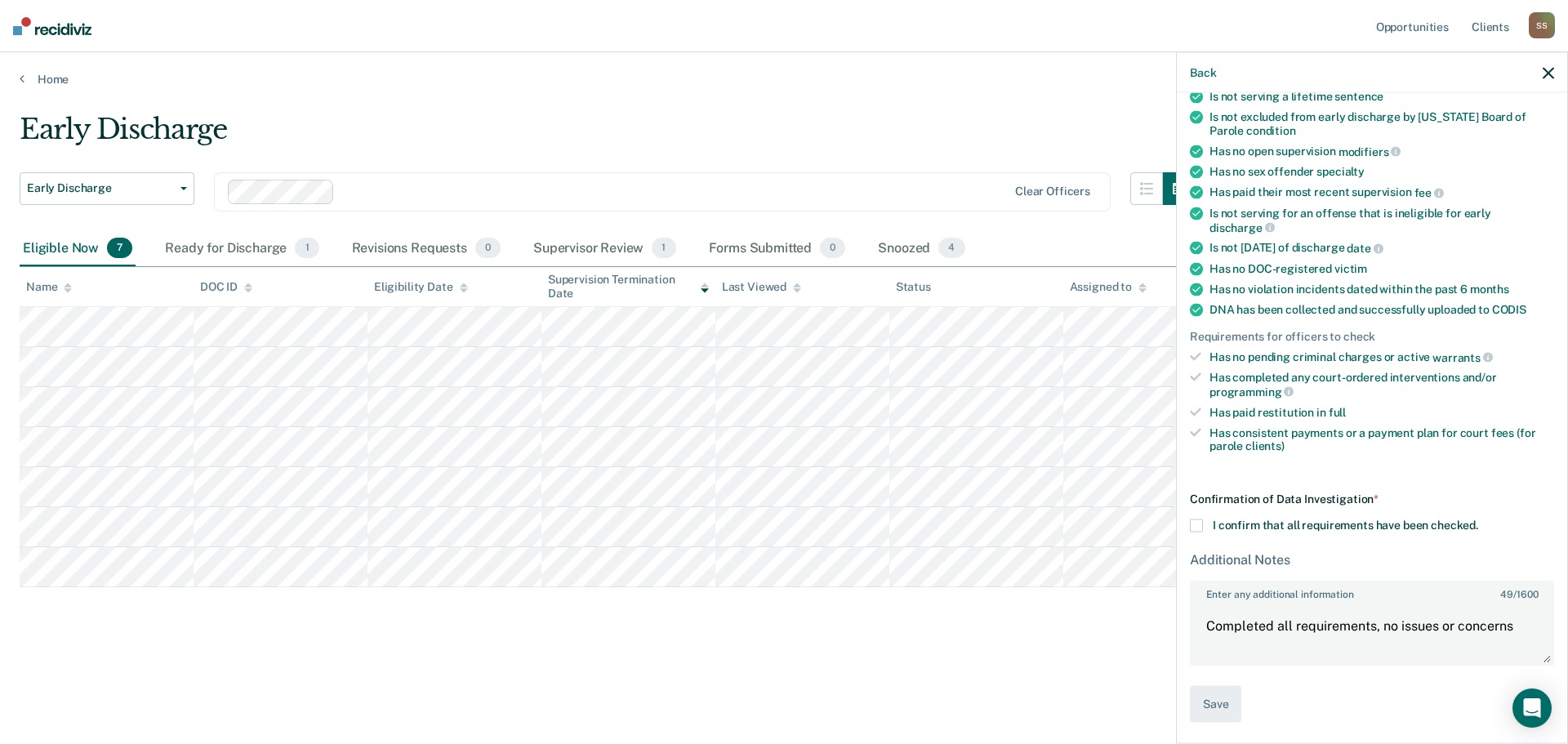
click at [1478, 518] on input "I confirm that all requirements have been checked." at bounding box center [1478, 518] width 0 height 0
click at [1219, 705] on button "Save" at bounding box center [1215, 703] width 52 height 37
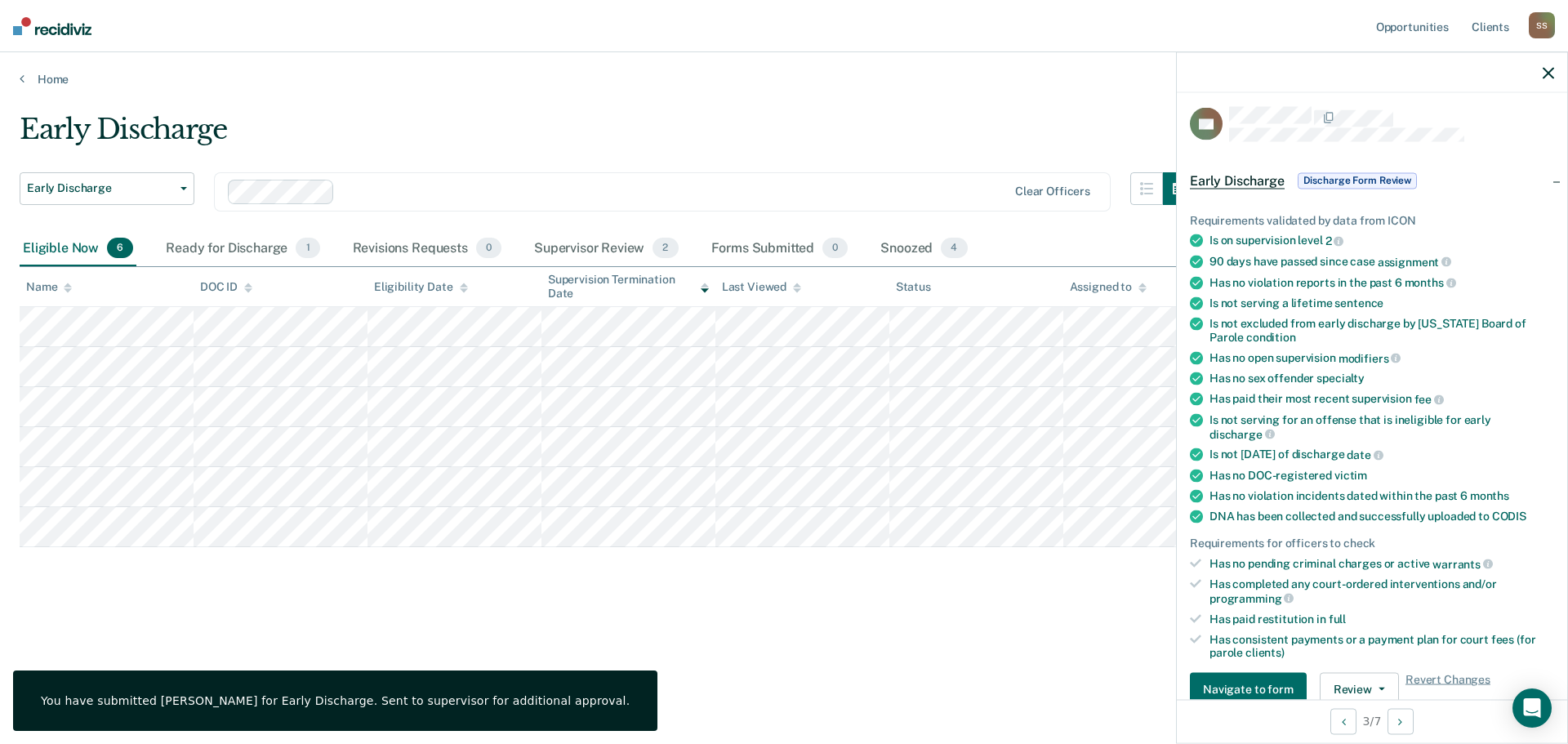
scroll to position [0, 0]
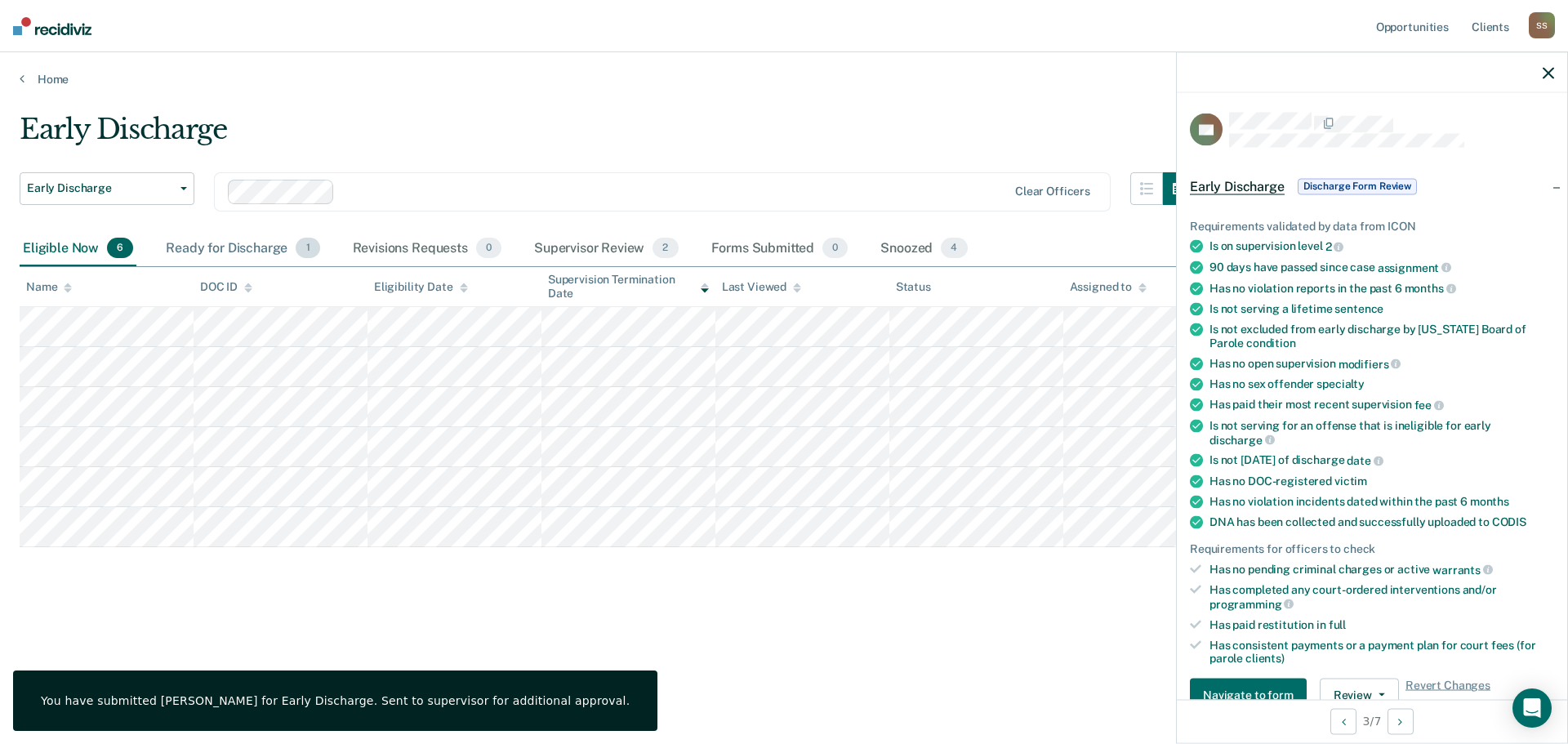
click at [233, 242] on div "Ready for Discharge 1" at bounding box center [243, 249] width 160 height 36
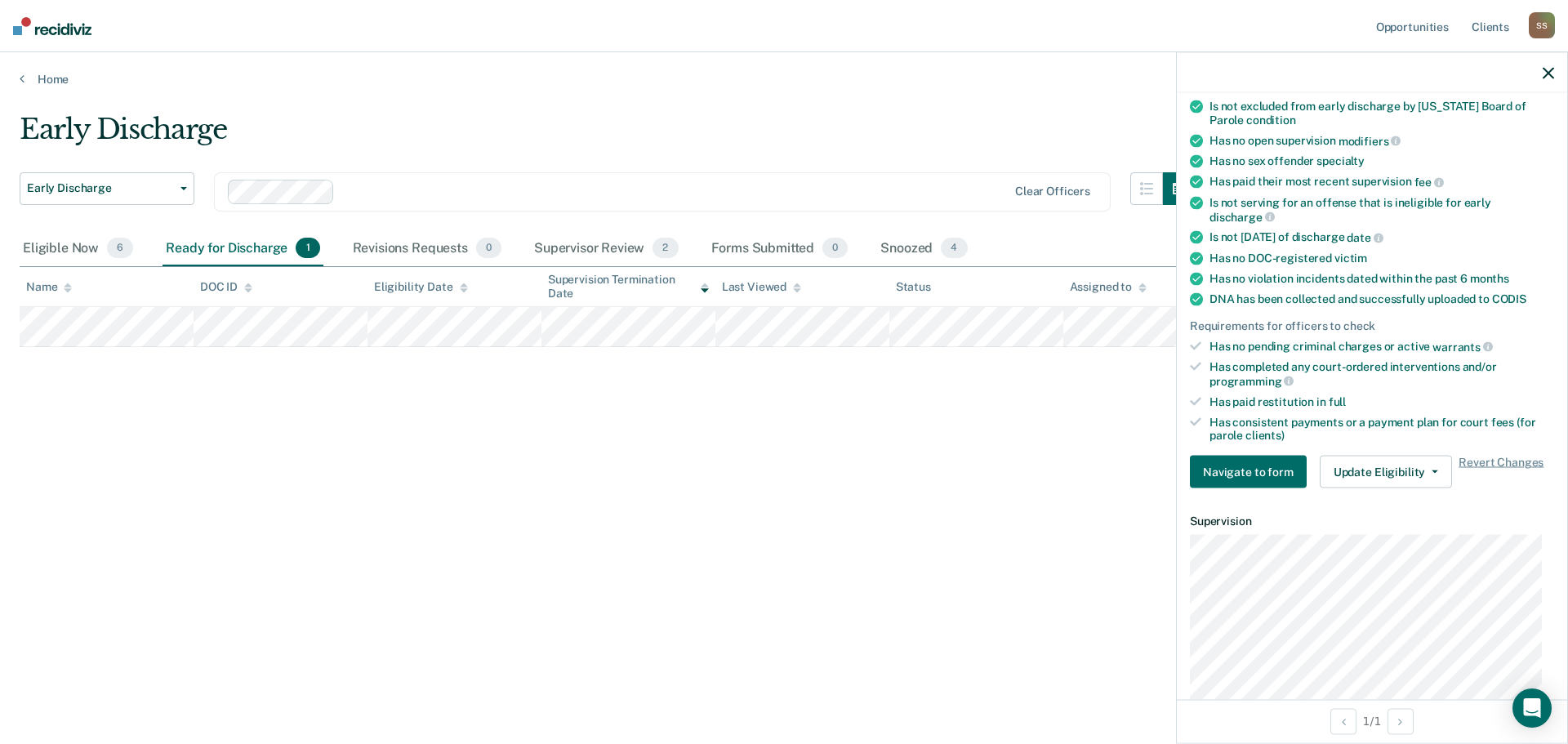
scroll to position [245, 0]
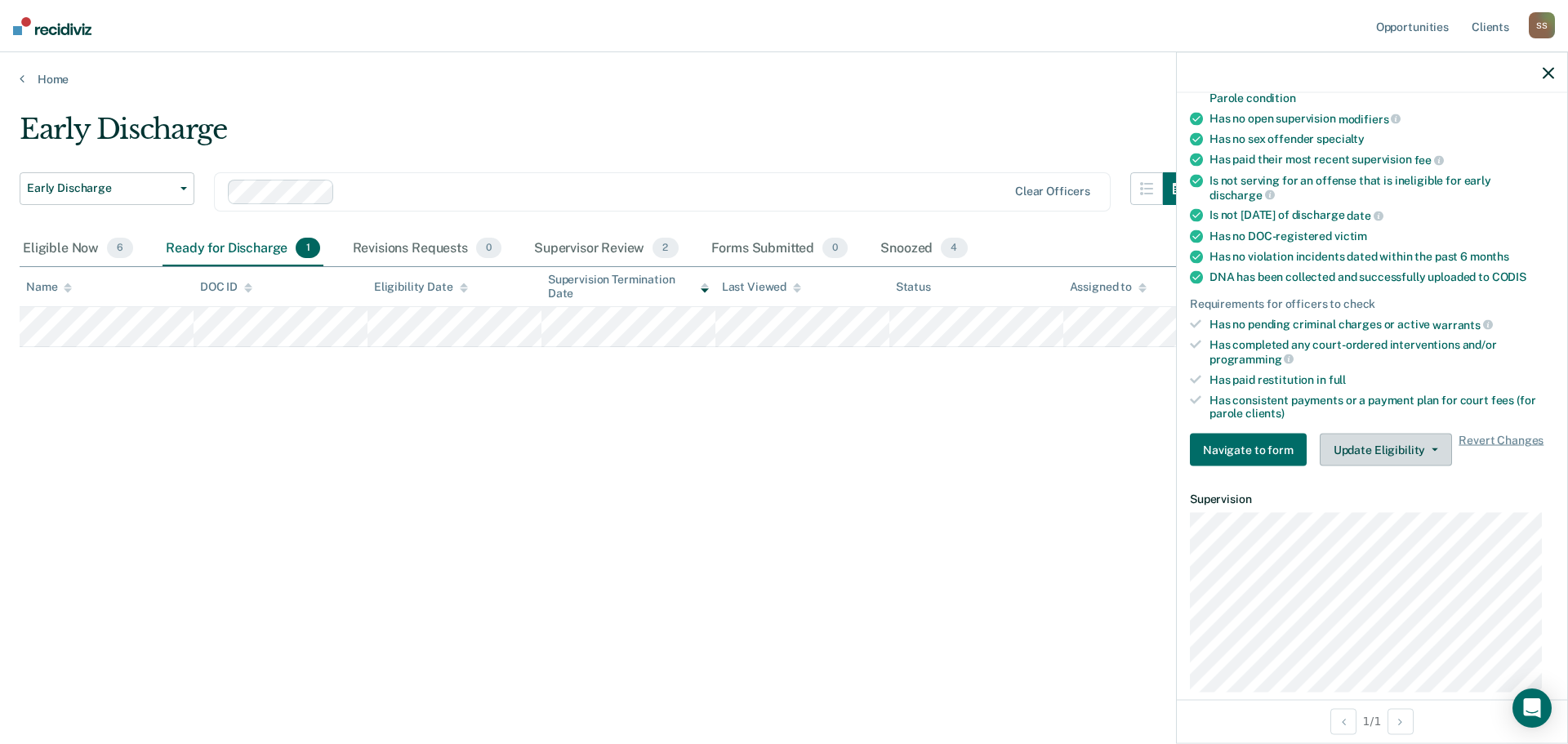
click at [1400, 447] on button "Update Eligibility" at bounding box center [1385, 449] width 132 height 32
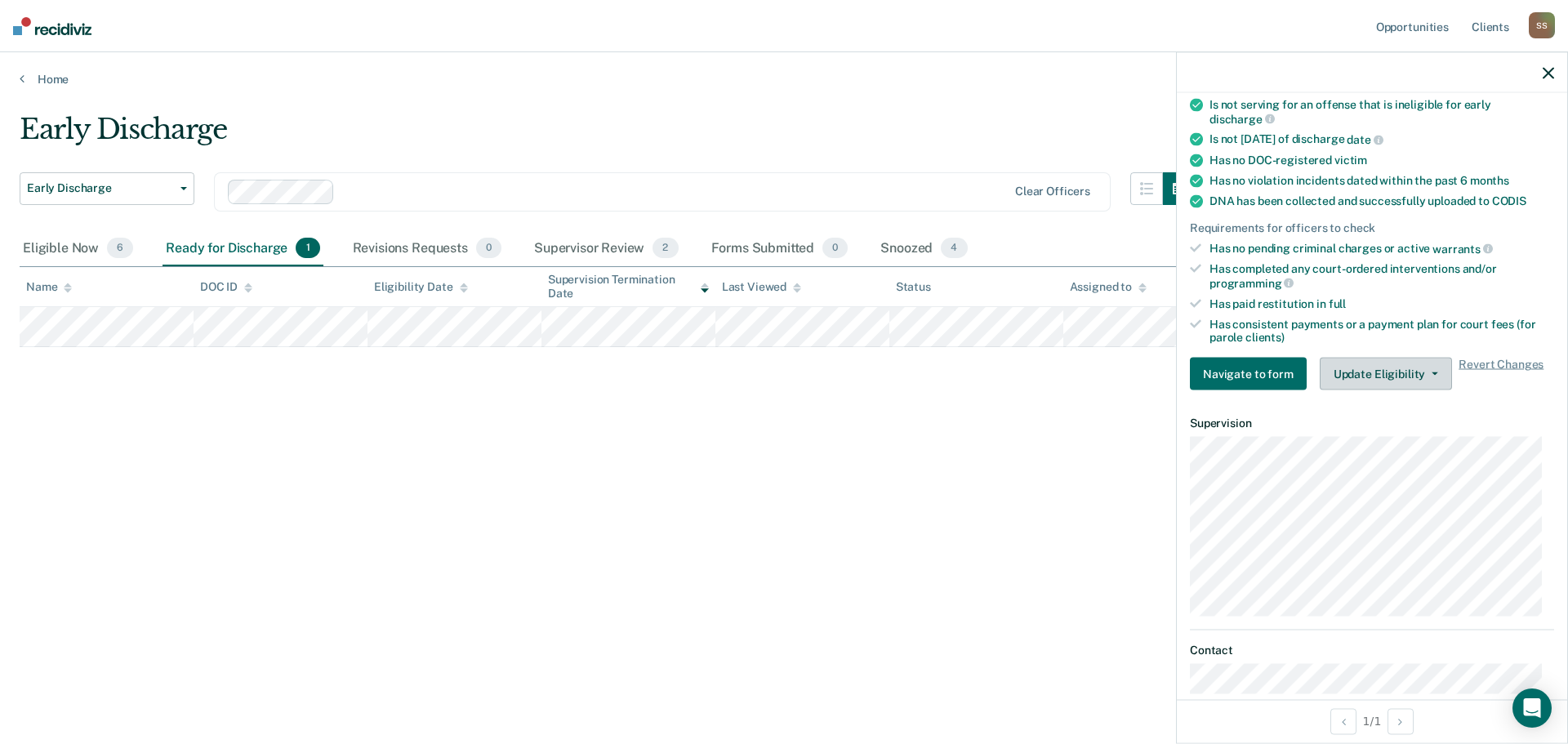
scroll to position [421, 0]
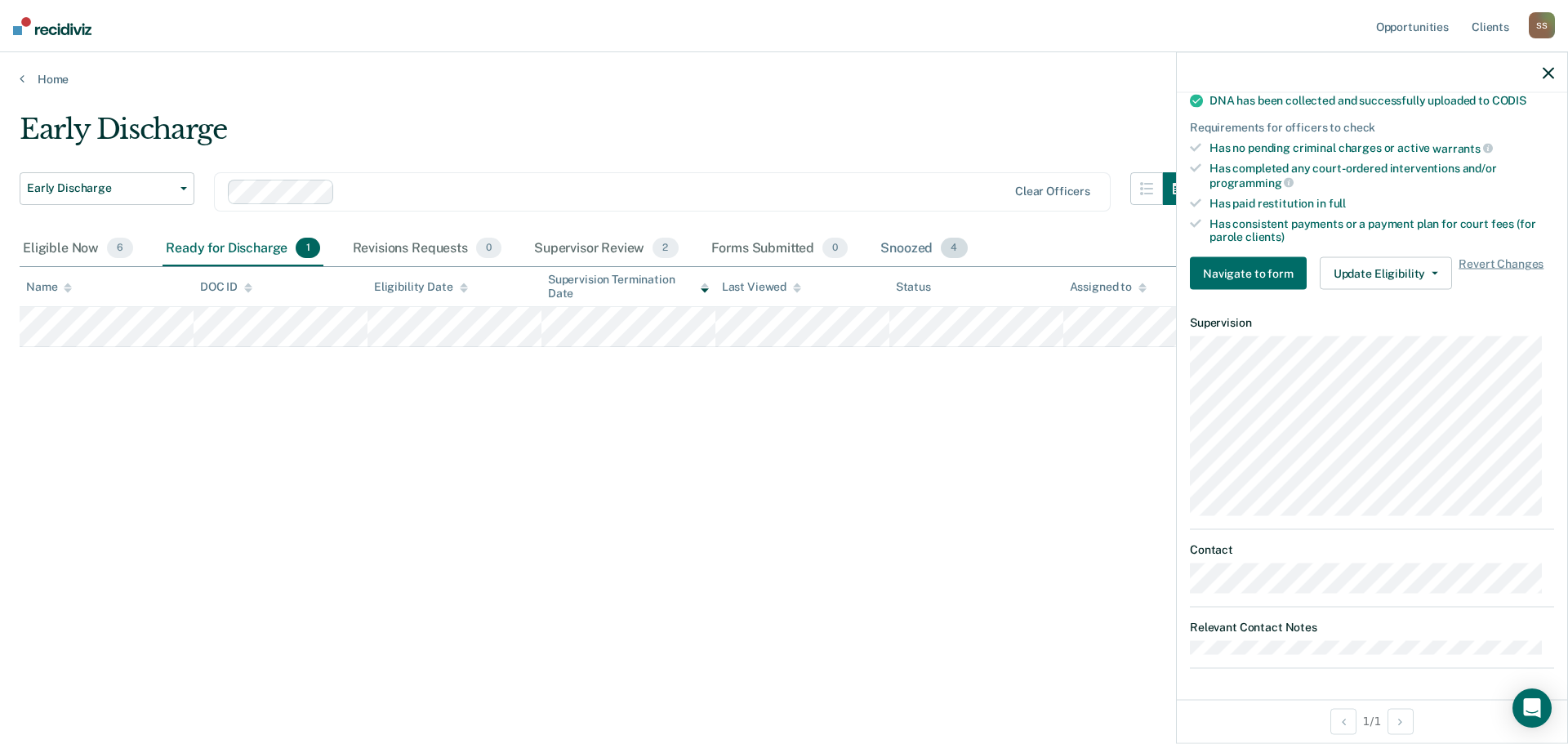
click at [917, 250] on div "Snoozed 4" at bounding box center [923, 249] width 93 height 36
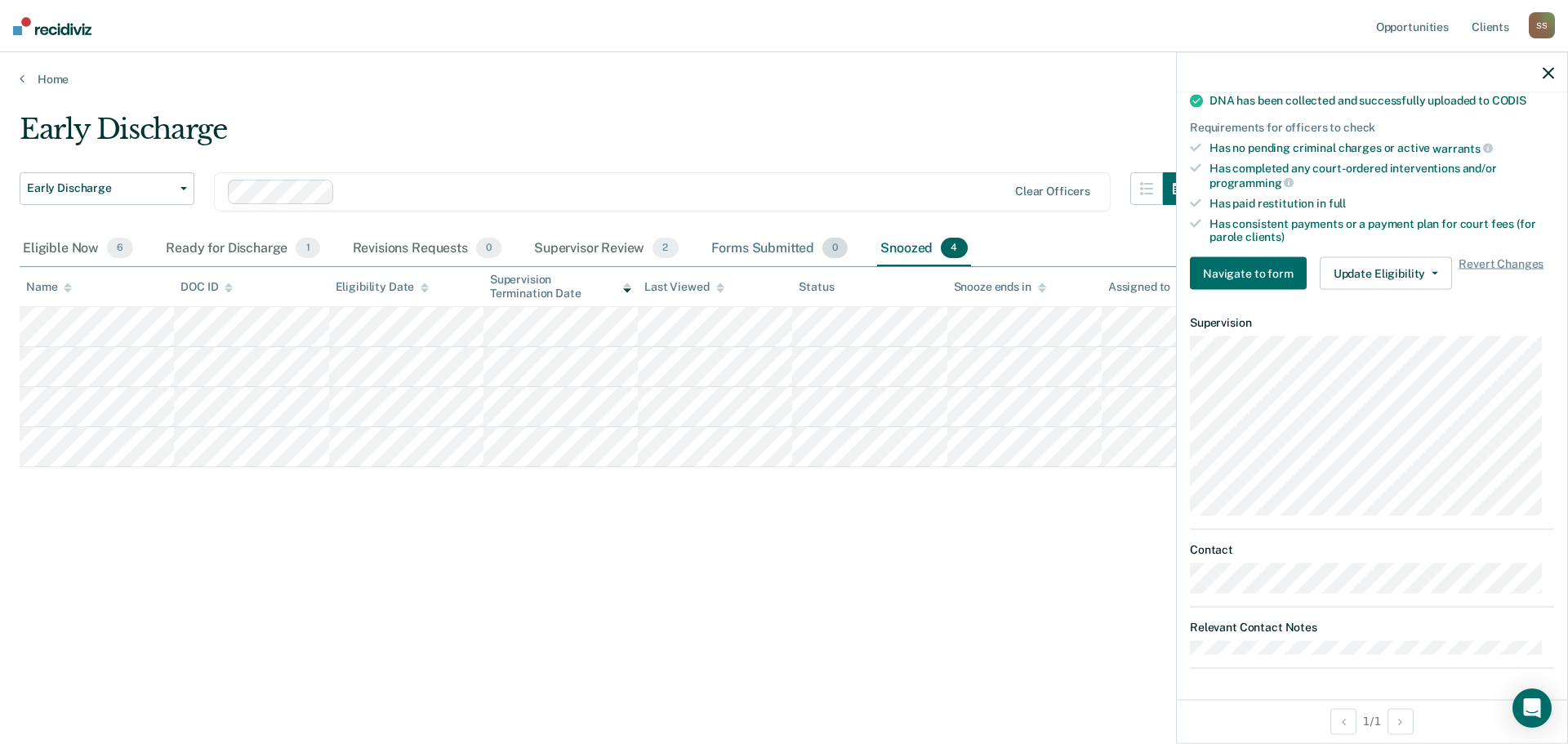
click at [755, 244] on div "Forms Submitted 0" at bounding box center [779, 249] width 143 height 36
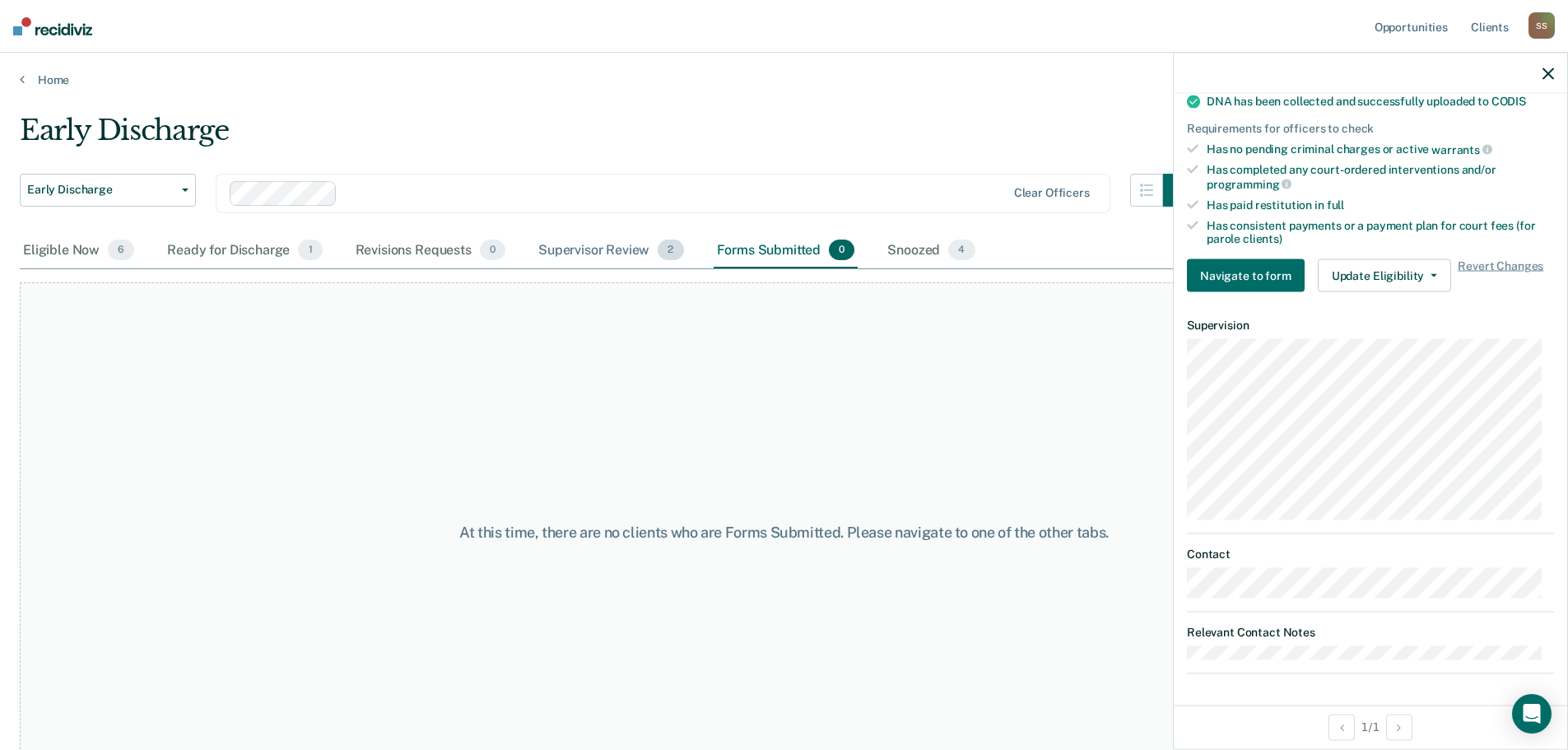
click at [572, 252] on div "Supervisor Review 2" at bounding box center [610, 251] width 152 height 36
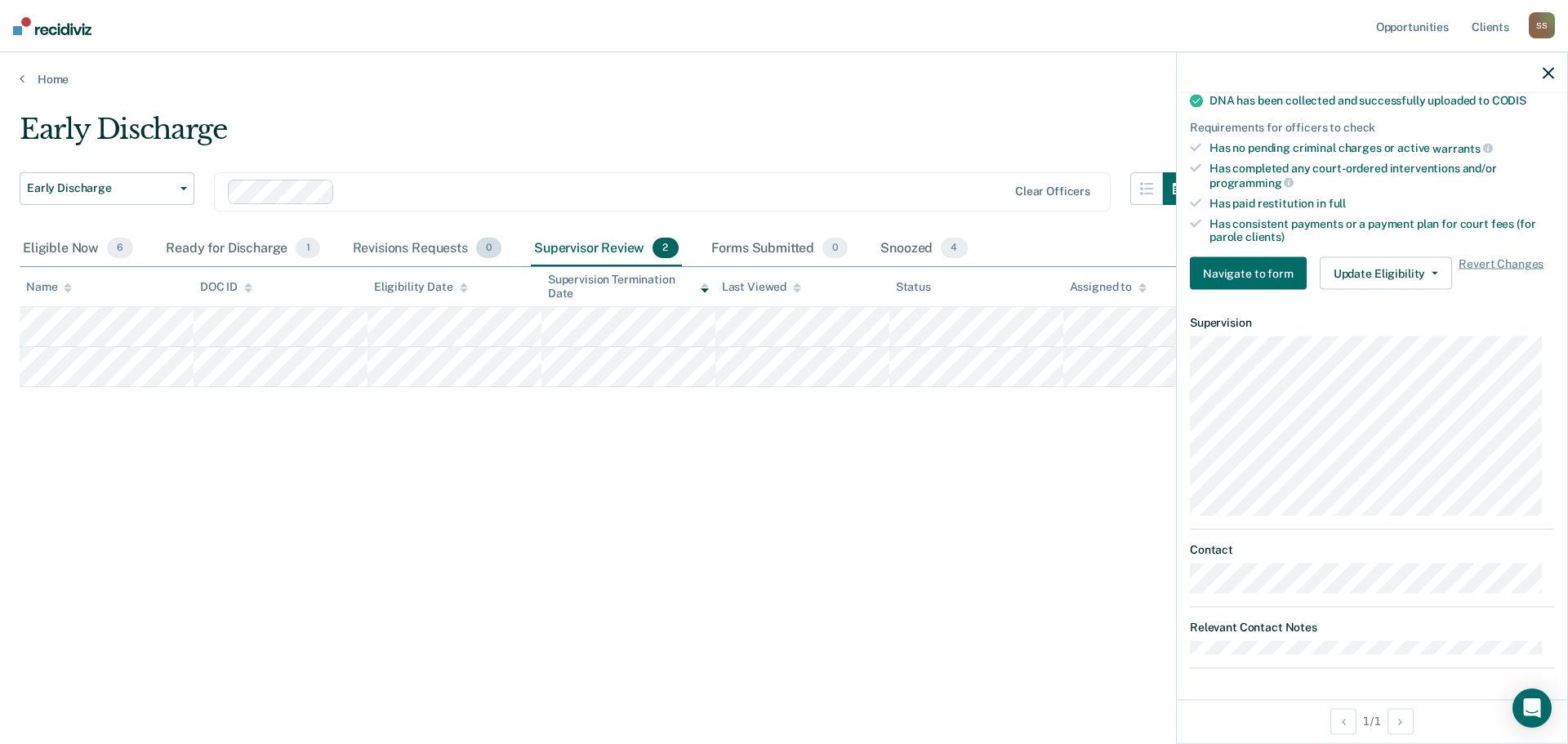
click at [371, 249] on div "Revisions Requests 0" at bounding box center [428, 249] width 156 height 36
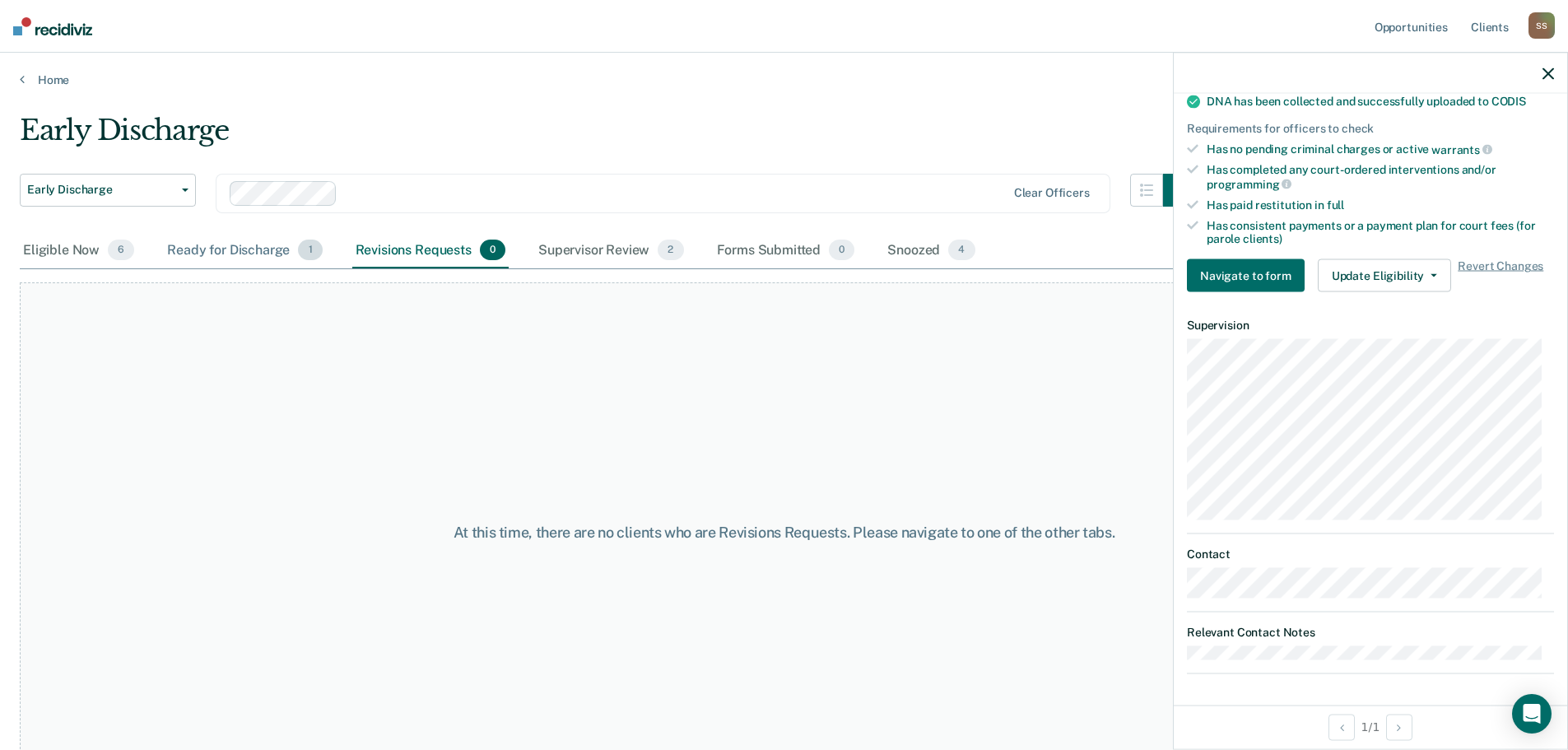
click at [216, 252] on div "Ready for Discharge 1" at bounding box center [245, 251] width 161 height 36
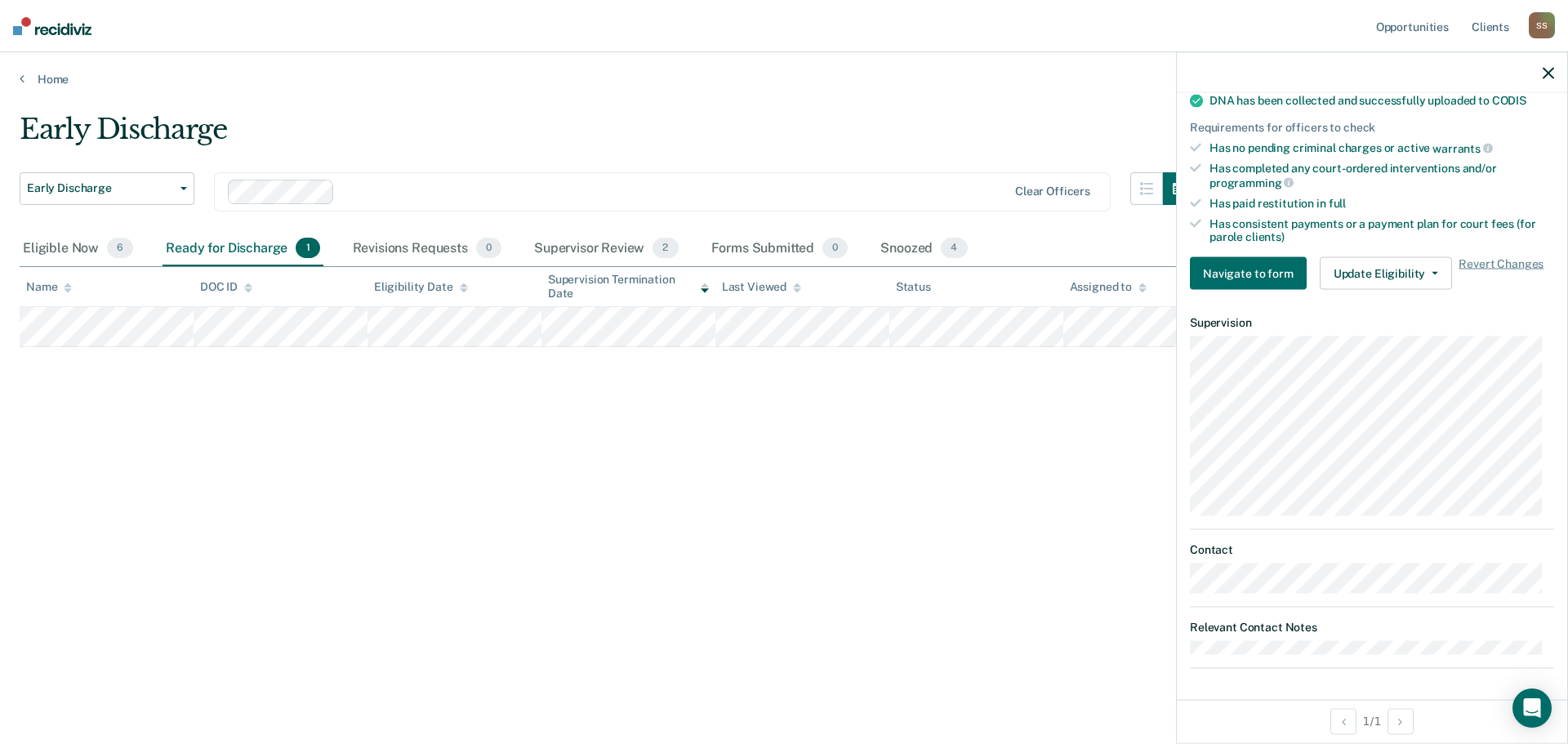
click at [780, 285] on div "Last Viewed" at bounding box center [762, 287] width 80 height 14
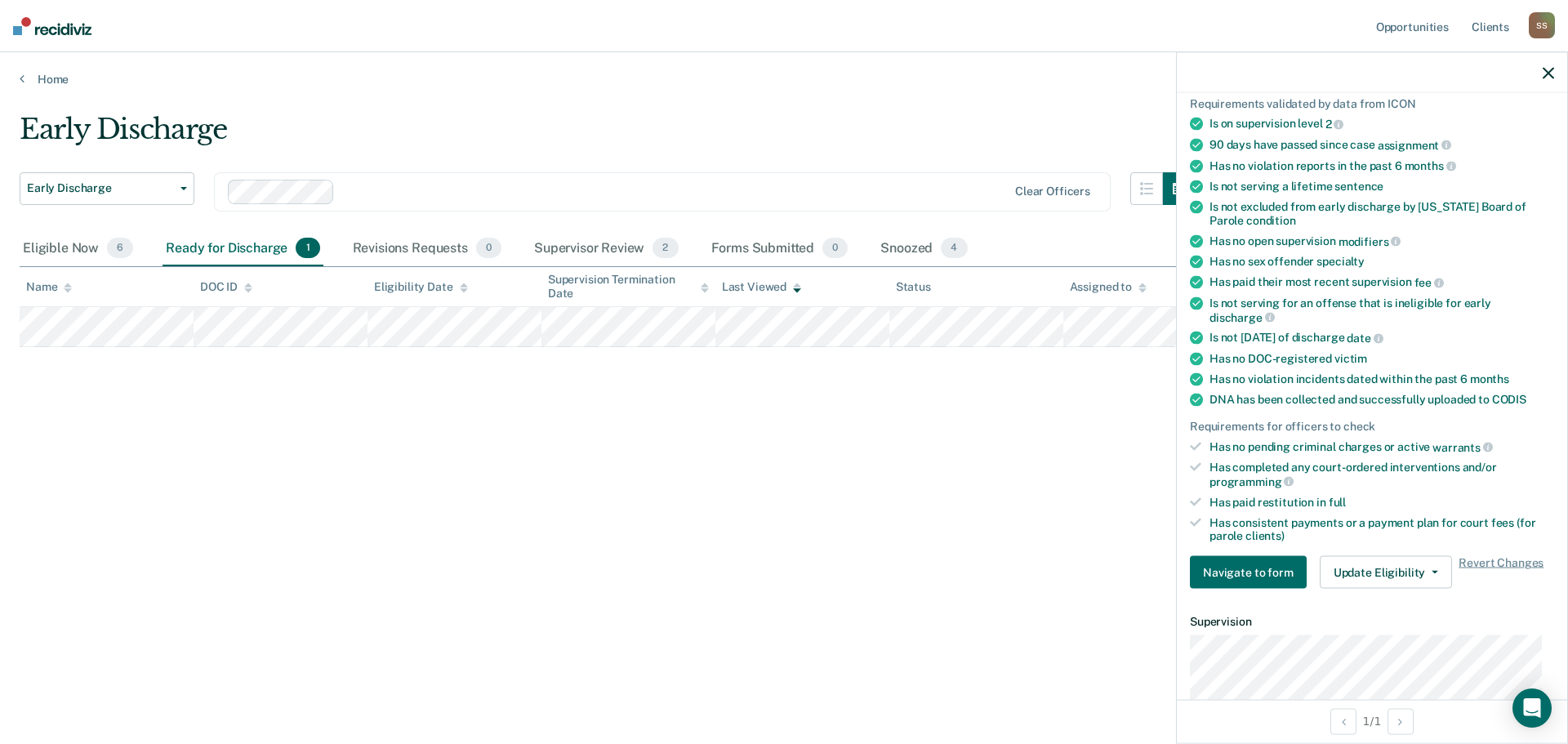
scroll to position [163, 0]
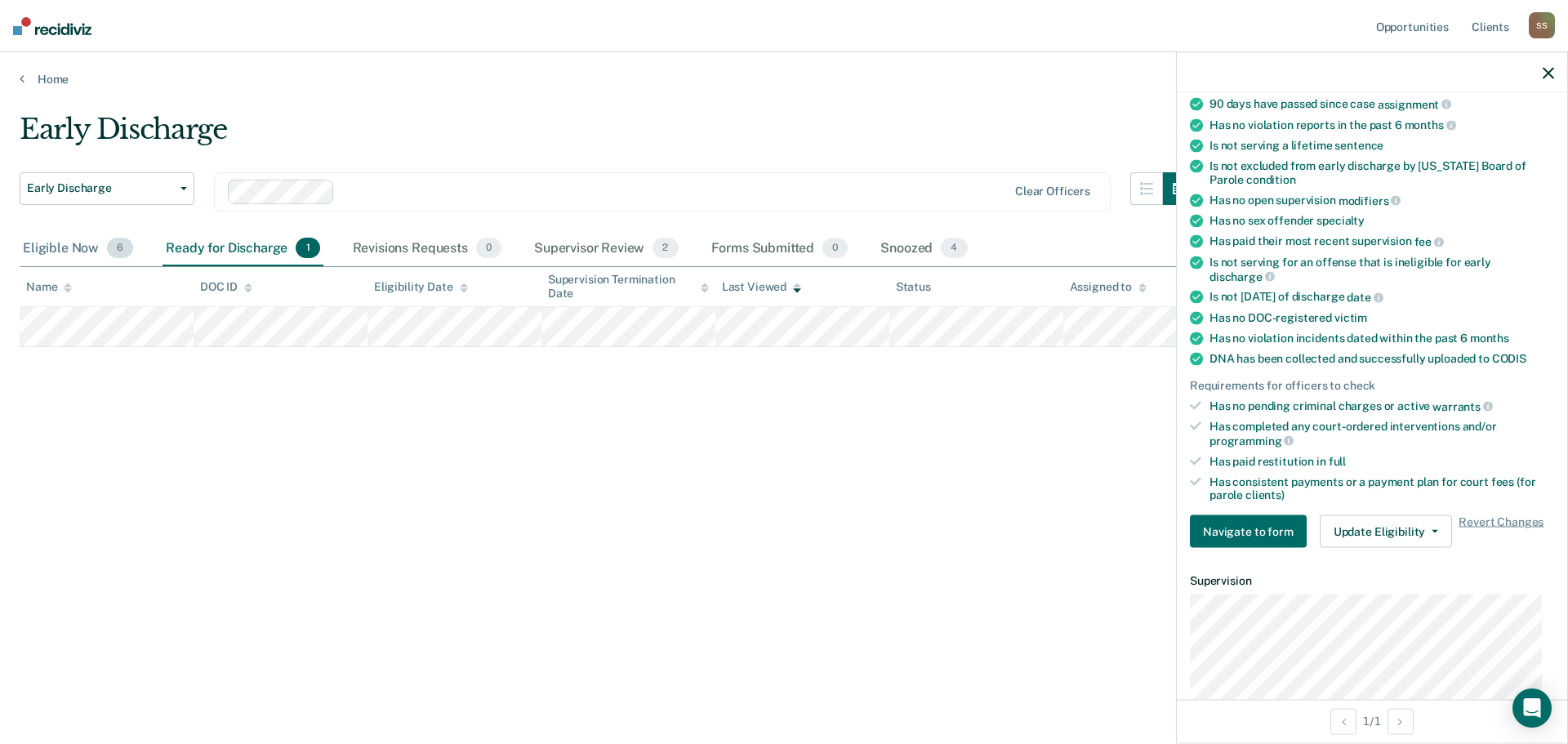
click at [66, 250] on div "Eligible Now 6" at bounding box center [78, 249] width 117 height 36
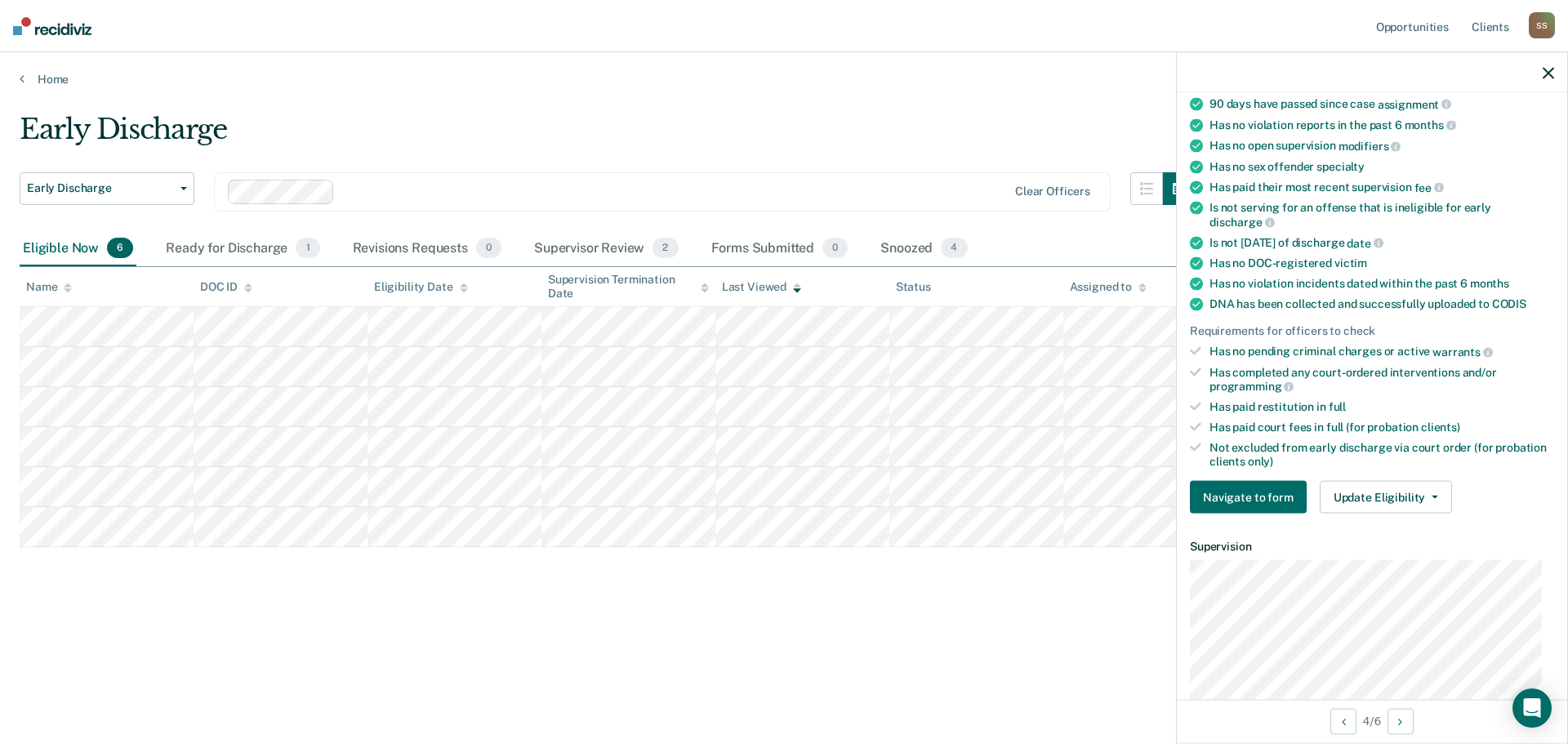
scroll to position [81, 0]
